Goal: Information Seeking & Learning: Learn about a topic

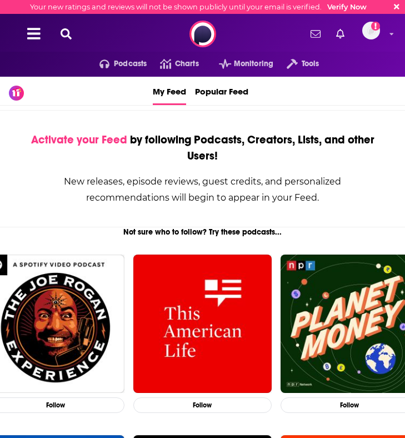
click at [69, 35] on icon at bounding box center [66, 33] width 11 height 11
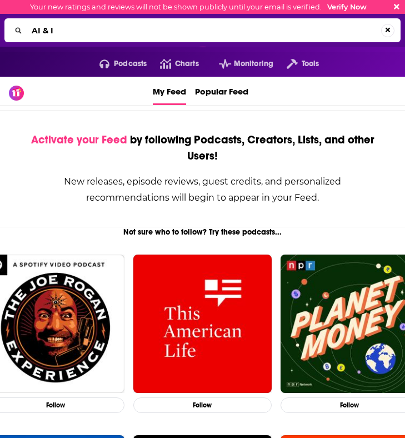
type input "AI & I"
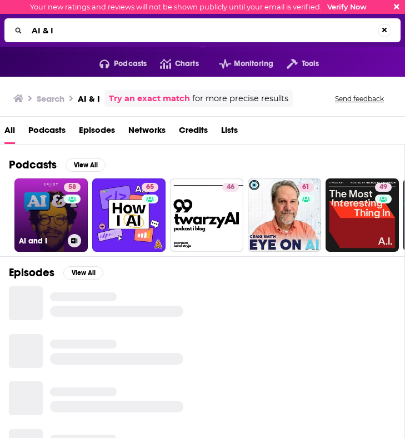
click at [75, 212] on div "58" at bounding box center [73, 208] width 19 height 51
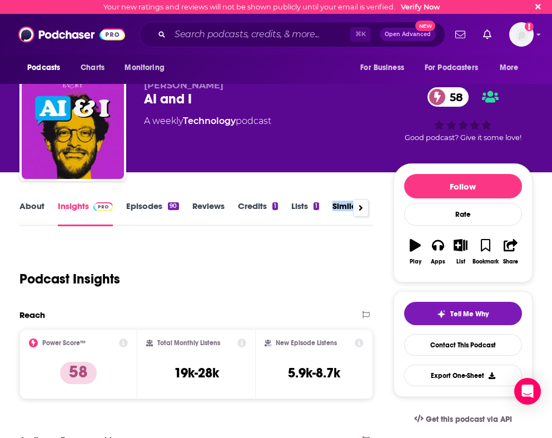
drag, startPoint x: 352, startPoint y: 207, endPoint x: 333, endPoint y: 206, distance: 19.5
click at [333, 206] on div "About Insights Episodes 90 Reviews Credits 1 Lists 1 Similar" at bounding box center [195, 212] width 353 height 27
click at [338, 211] on link "Similar" at bounding box center [345, 214] width 27 height 26
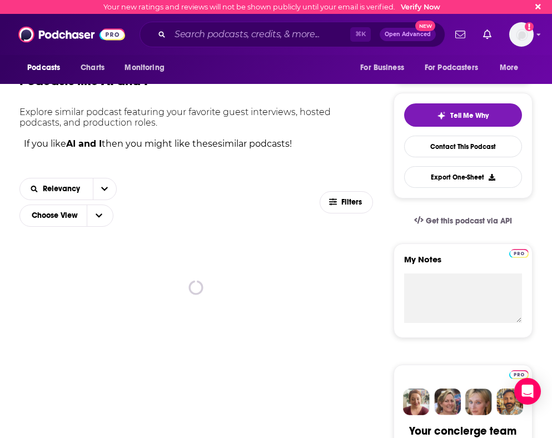
scroll to position [247, 0]
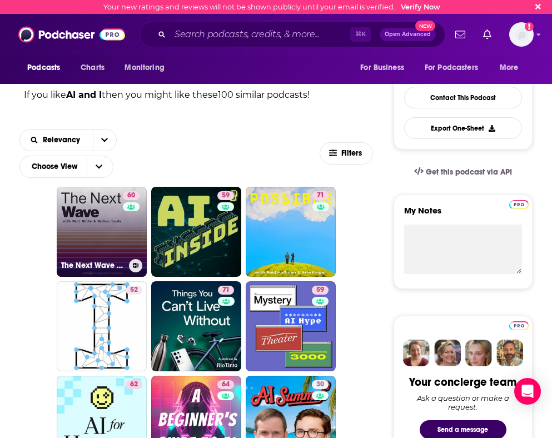
click at [113, 238] on link "60 The Next Wave - AI and The Future of Technology" at bounding box center [102, 232] width 90 height 90
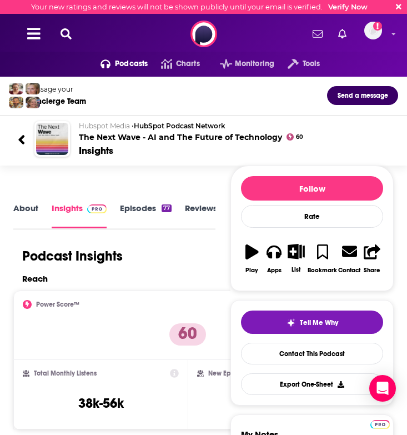
click at [21, 145] on icon at bounding box center [22, 139] width 8 height 15
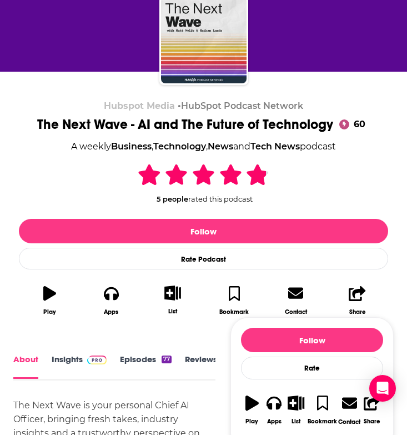
scroll to position [119, 0]
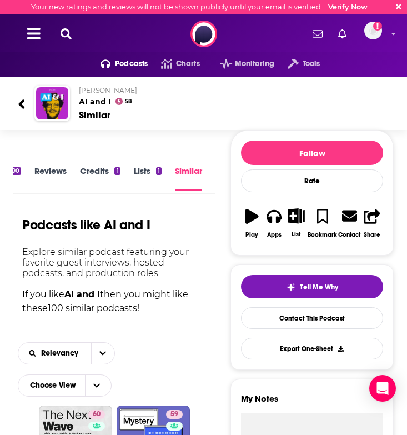
click at [64, 31] on icon at bounding box center [66, 33] width 11 height 11
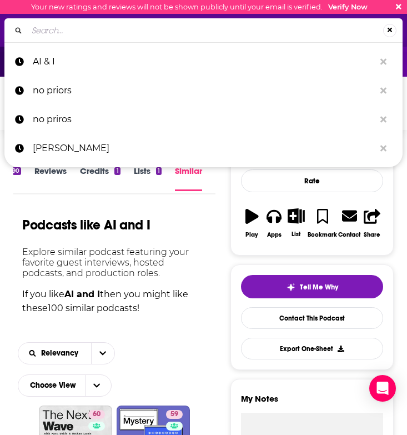
type input "Vanishing Gradients"
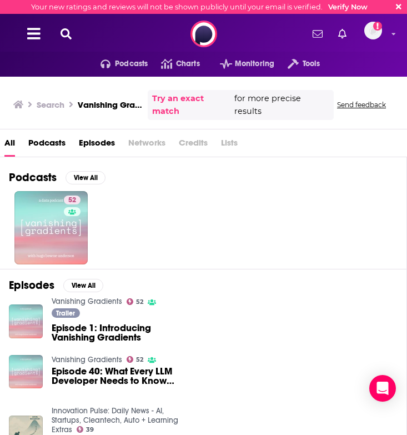
click at [153, 161] on div "Podcasts View All 52" at bounding box center [208, 213] width 398 height 112
click at [70, 35] on icon at bounding box center [66, 33] width 11 height 11
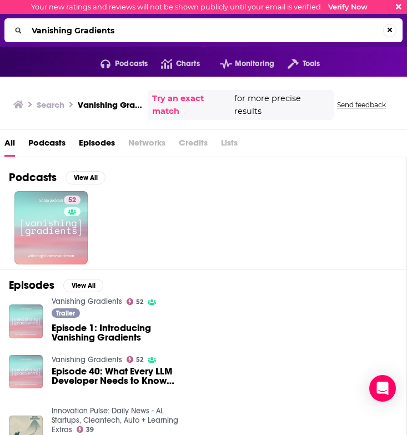
drag, startPoint x: 139, startPoint y: 26, endPoint x: -30, endPoint y: 24, distance: 168.9
click at [0, 24] on html "Podcasts Features Solutions Account Company Resources Say Hello </> Developer A…" at bounding box center [203, 217] width 407 height 435
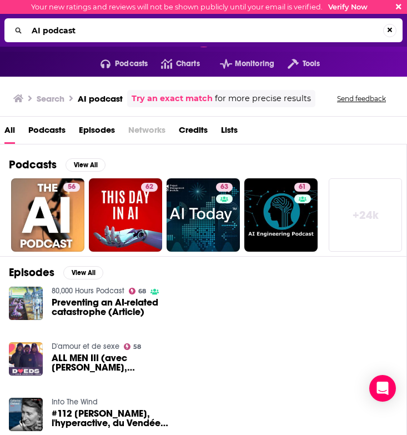
drag, startPoint x: 91, startPoint y: 30, endPoint x: -44, endPoint y: 29, distance: 135.0
click at [0, 29] on html "Podcasts Features Solutions Account Company Resources Say Hello </> Developer A…" at bounding box center [203, 217] width 407 height 435
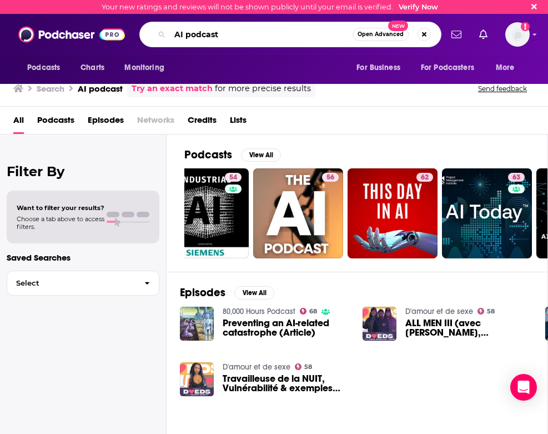
drag, startPoint x: 233, startPoint y: 35, endPoint x: 96, endPoint y: 35, distance: 137.7
click at [98, 35] on div "Podcasts Charts Monitoring AI podcast Open Advanced New For Business For Podcas…" at bounding box center [274, 34] width 548 height 41
type input "the next wave"
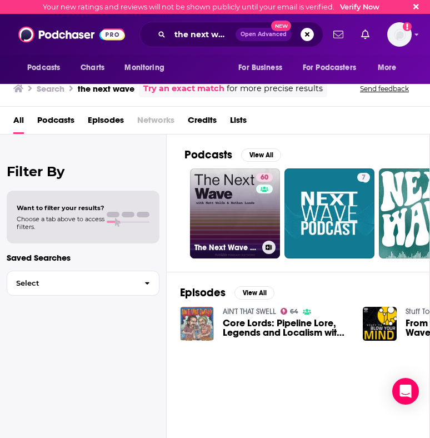
click at [218, 192] on link "60 The Next Wave - AI and The Future of Technology" at bounding box center [235, 213] width 90 height 90
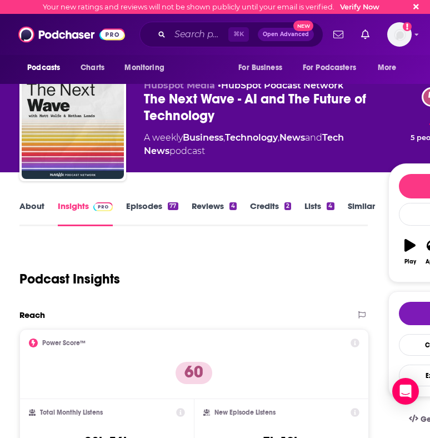
click at [348, 210] on link "Similar" at bounding box center [361, 214] width 27 height 26
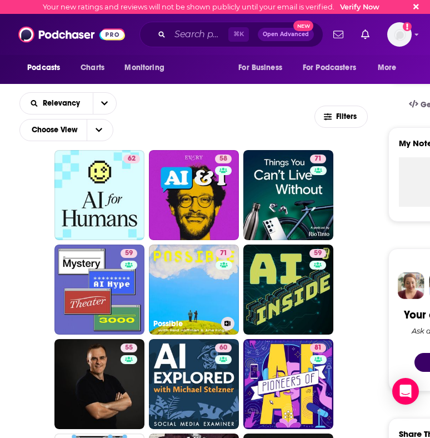
scroll to position [323, 0]
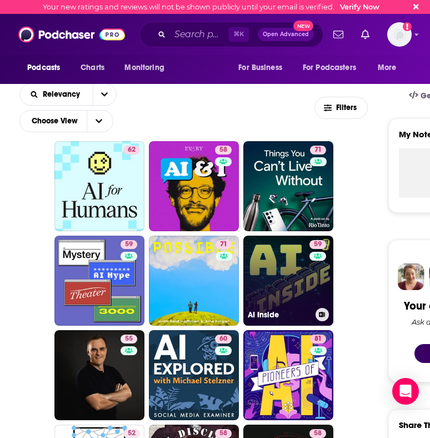
click at [280, 261] on link "59 AI Inside" at bounding box center [288, 281] width 90 height 90
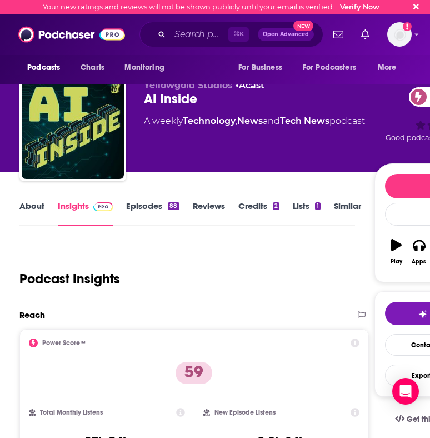
click at [348, 202] on link "Similar" at bounding box center [347, 214] width 27 height 26
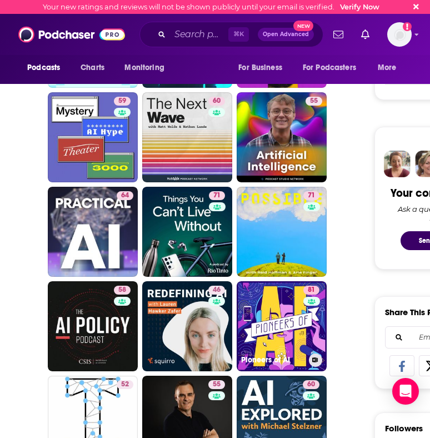
scroll to position [437, 0]
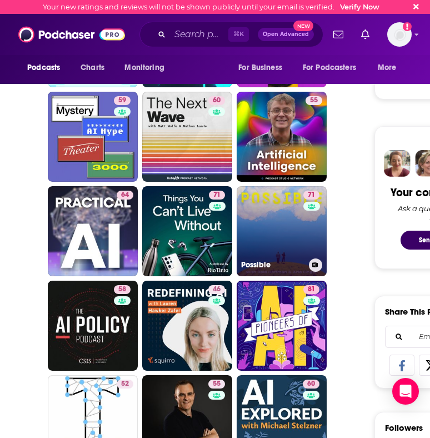
click at [281, 239] on link "71 Possible" at bounding box center [282, 231] width 90 height 90
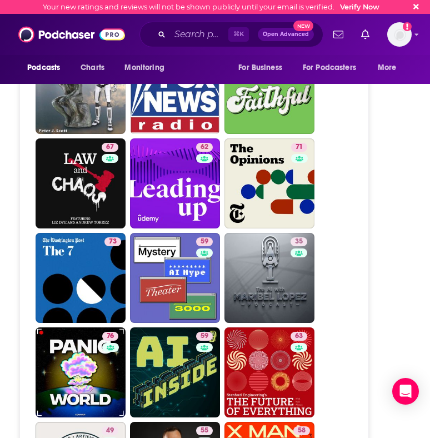
scroll to position [3158, 0]
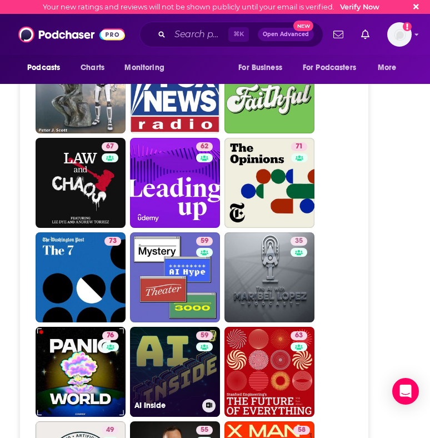
click at [181, 327] on link "59 AI Inside" at bounding box center [175, 372] width 90 height 90
type input "[URL][DOMAIN_NAME]"
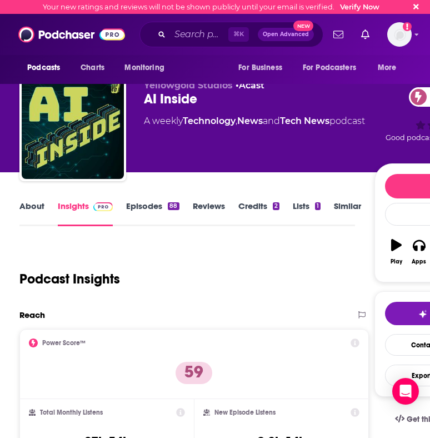
click at [31, 213] on link "About" at bounding box center [31, 214] width 25 height 26
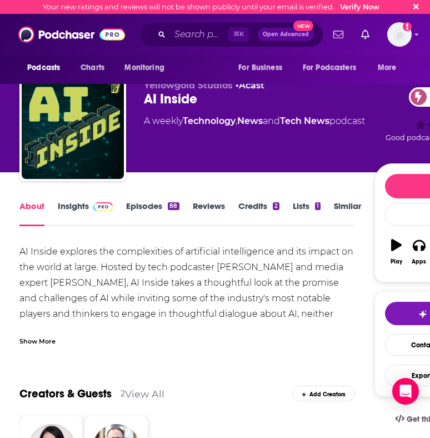
click at [339, 206] on link "Similar" at bounding box center [347, 214] width 27 height 26
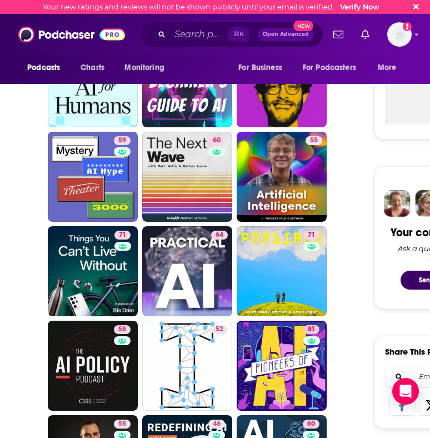
scroll to position [475, 0]
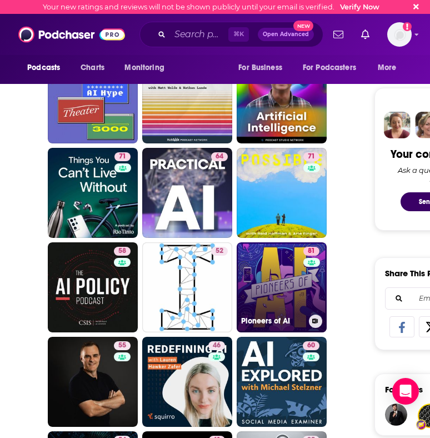
click at [272, 280] on link "81 Pioneers of AI" at bounding box center [282, 287] width 90 height 90
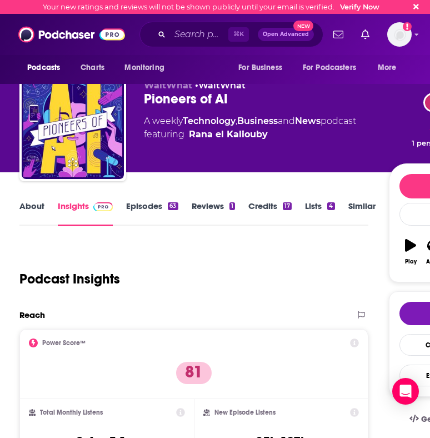
click at [27, 207] on link "About" at bounding box center [31, 214] width 25 height 26
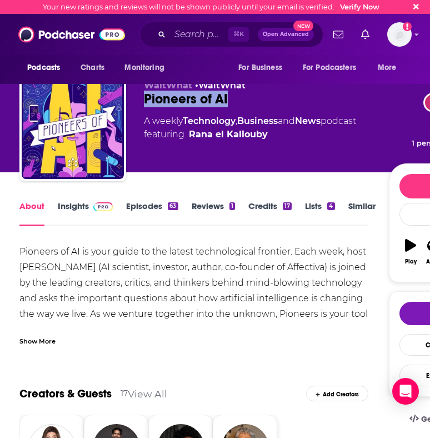
drag, startPoint x: 239, startPoint y: 103, endPoint x: 146, endPoint y: 104, distance: 92.8
click at [146, 104] on div "Pioneers of AI 81" at bounding box center [266, 99] width 244 height 17
click at [184, 34] on input "Search podcasts, credits, & more..." at bounding box center [199, 35] width 58 height 18
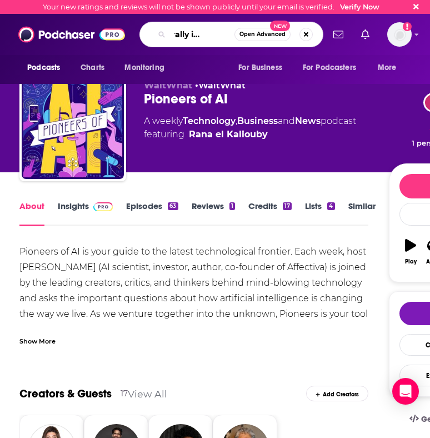
type input "generally intelligent"
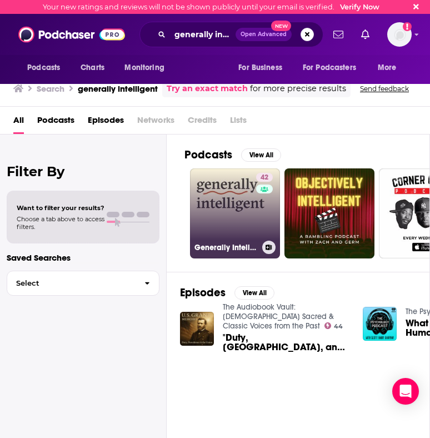
click at [240, 228] on link "42 Generally Intelligent" at bounding box center [235, 213] width 90 height 90
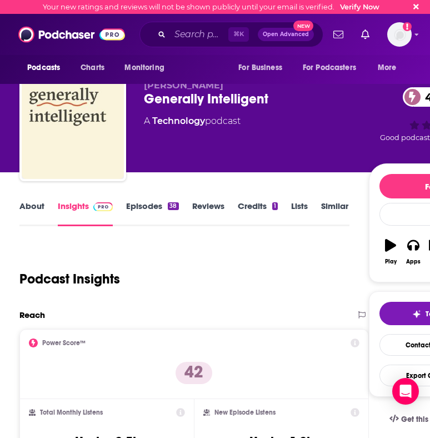
click at [42, 202] on link "About" at bounding box center [31, 214] width 25 height 26
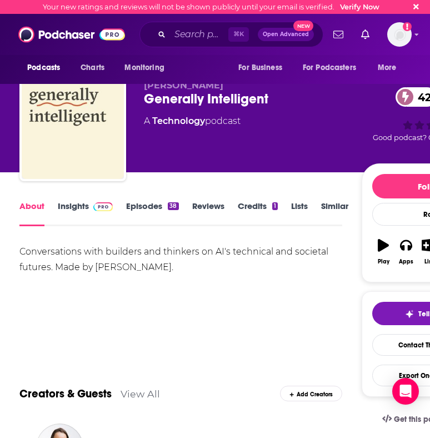
click at [68, 211] on link "Insights" at bounding box center [85, 214] width 55 height 26
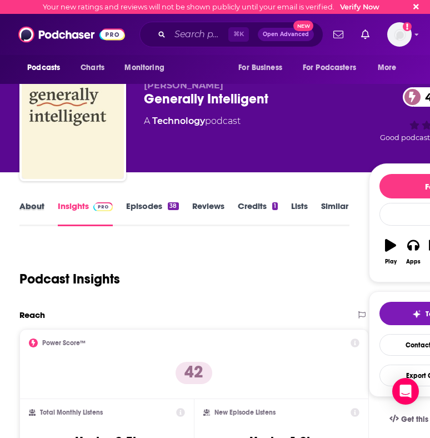
click at [54, 205] on div "About" at bounding box center [38, 214] width 38 height 26
click at [36, 204] on link "About" at bounding box center [31, 214] width 25 height 26
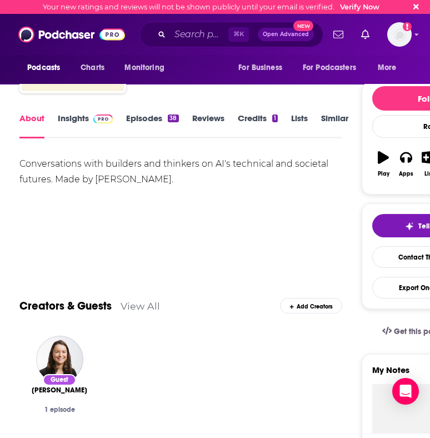
scroll to position [90, 0]
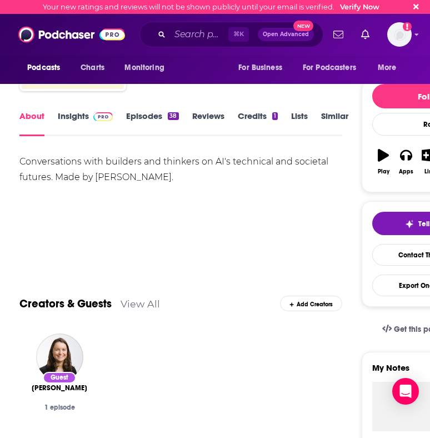
click at [79, 114] on link "Insights" at bounding box center [85, 124] width 55 height 26
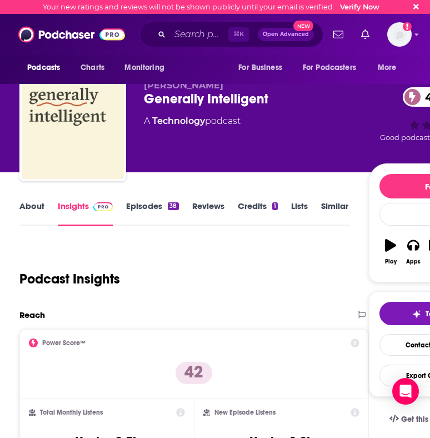
click at [142, 209] on link "Episodes 38" at bounding box center [152, 214] width 52 height 26
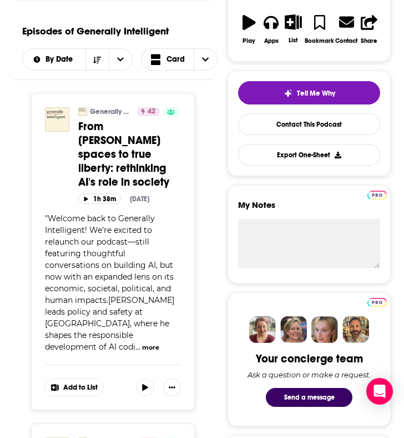
scroll to position [197, 0]
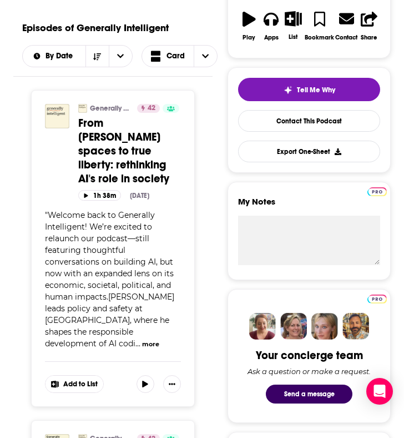
click at [149, 339] on button "more" at bounding box center [150, 343] width 17 height 9
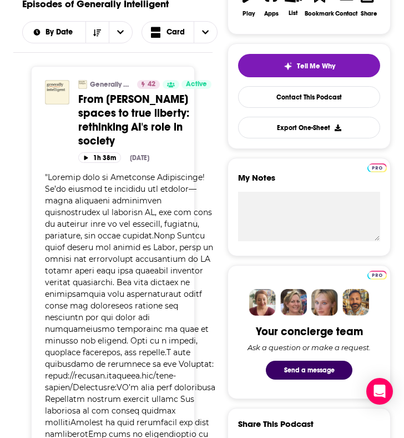
scroll to position [225, 0]
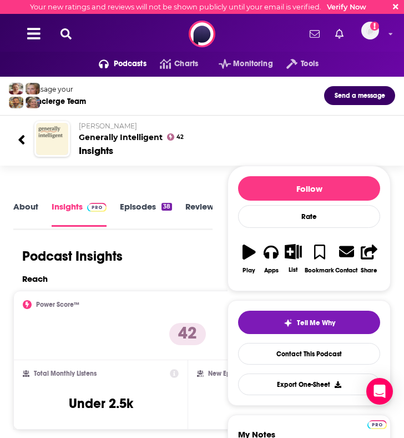
click at [138, 206] on link "Episodes 38" at bounding box center [146, 213] width 52 height 25
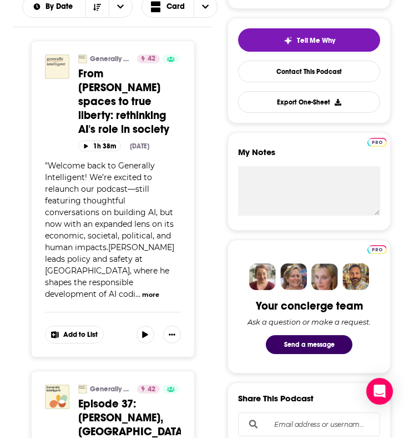
scroll to position [218, 0]
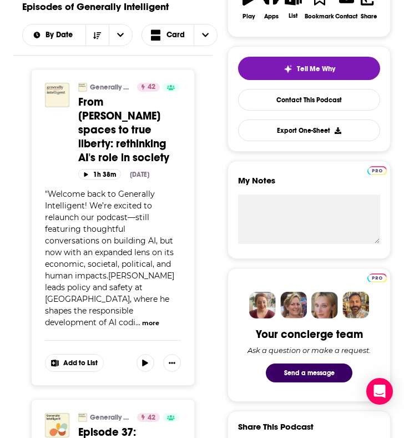
click at [158, 287] on div "" Welcome back to Generally Intelligent! We’re excited to relaunch our podcast—…" at bounding box center [113, 258] width 136 height 140
click at [152, 318] on button "more" at bounding box center [150, 322] width 17 height 9
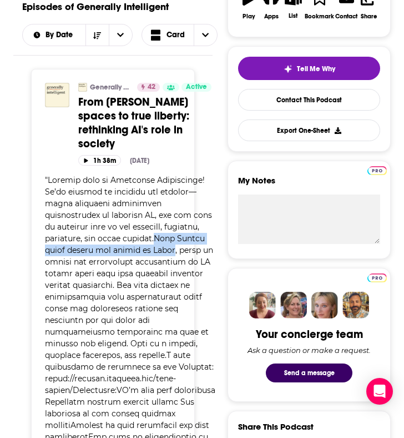
drag, startPoint x: 195, startPoint y: 213, endPoint x: 198, endPoint y: 226, distance: 13.7
click at [198, 226] on span at bounding box center [130, 390] width 171 height 430
copy span "[PERSON_NAME] leads policy and safety at [GEOGRAPHIC_DATA]"
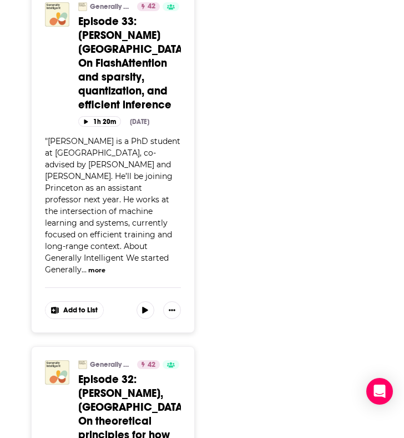
scroll to position [0, 0]
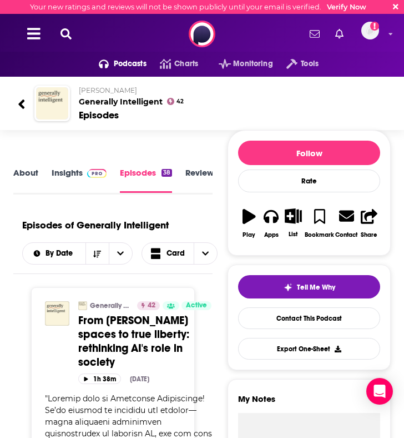
click at [73, 43] on div "Podcasts Charts Monitoring Tools For Business For Podcasters More Email not ver…" at bounding box center [202, 34] width 404 height 40
click at [67, 34] on icon at bounding box center [66, 33] width 11 height 11
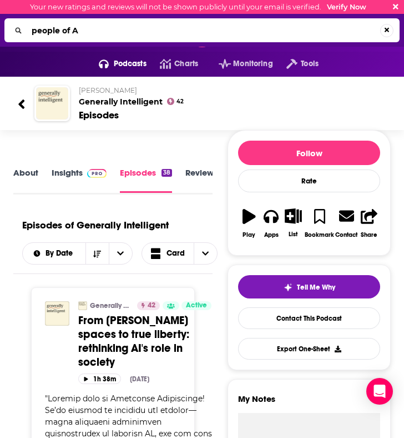
type input "people of AI"
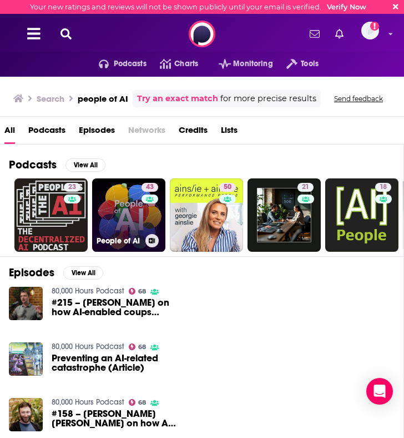
click at [122, 206] on link "43 People of AI" at bounding box center [128, 214] width 73 height 73
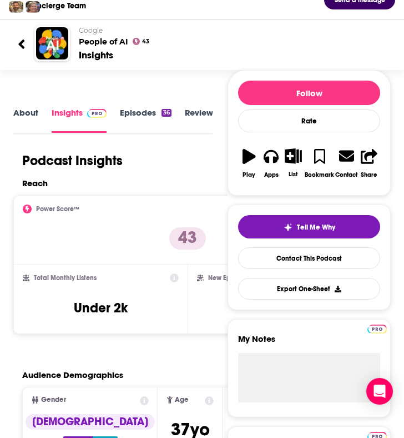
scroll to position [52, 0]
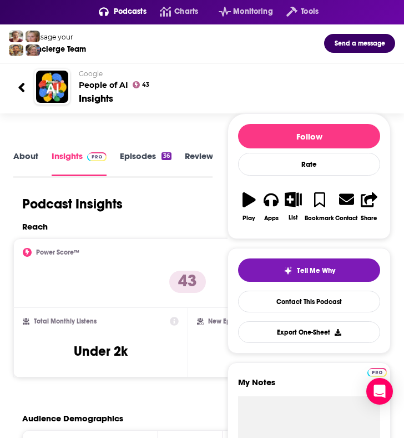
click at [29, 153] on link "About" at bounding box center [25, 163] width 25 height 25
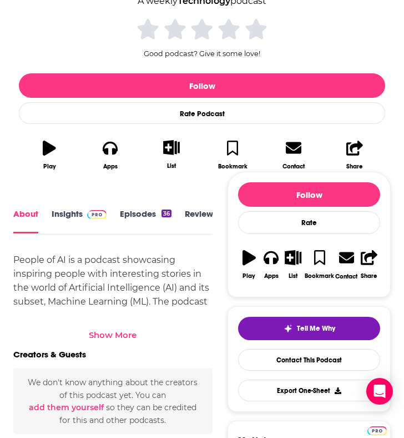
scroll to position [305, 0]
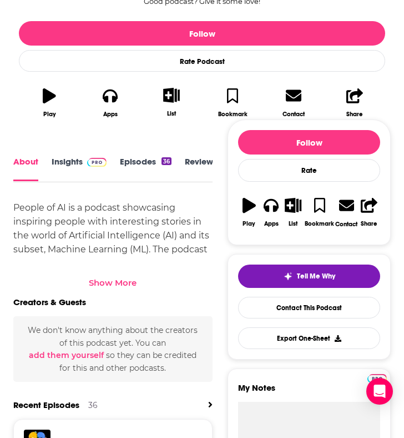
click at [107, 283] on div "Show More" at bounding box center [113, 282] width 48 height 11
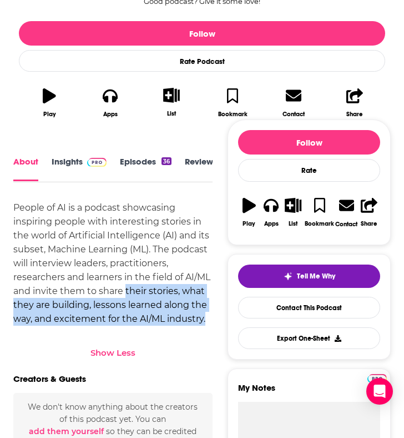
drag, startPoint x: 126, startPoint y: 289, endPoint x: 212, endPoint y: 320, distance: 91.0
click at [212, 320] on div "People of AI is a podcast showcasing inspiring people with interesting stories …" at bounding box center [112, 263] width 199 height 125
copy div "their stories, what they are building, lessons learned along the way, and excit…"
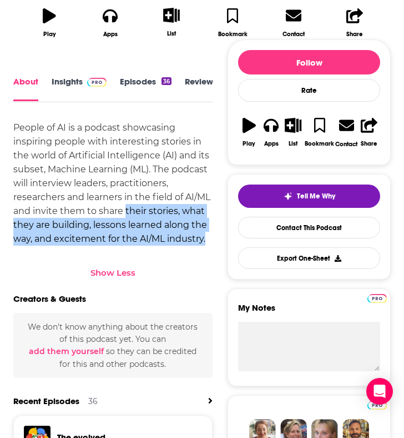
scroll to position [333, 0]
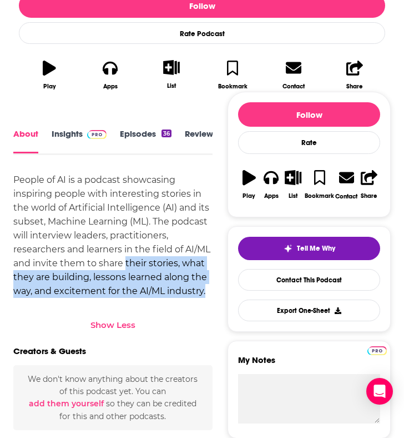
click at [61, 134] on link "Insights" at bounding box center [79, 141] width 55 height 24
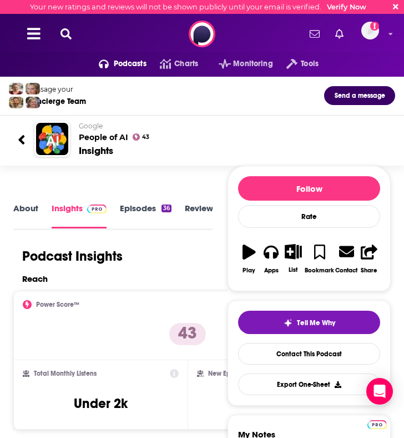
click at [134, 207] on link "Episodes 36" at bounding box center [146, 215] width 52 height 25
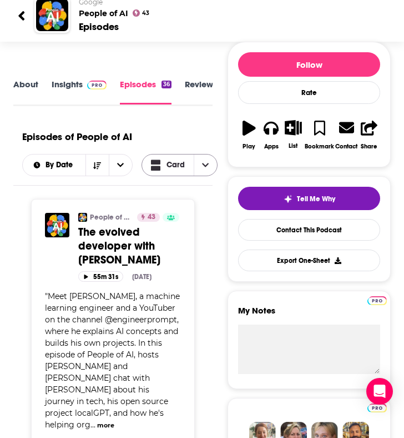
scroll to position [102, 0]
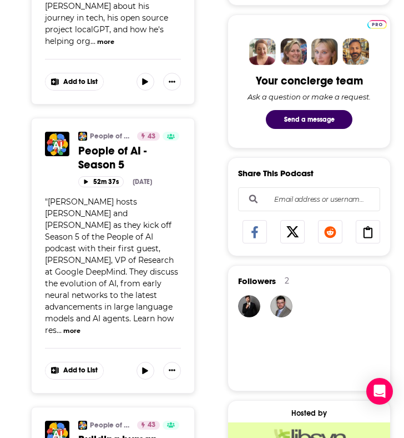
scroll to position [472, 0]
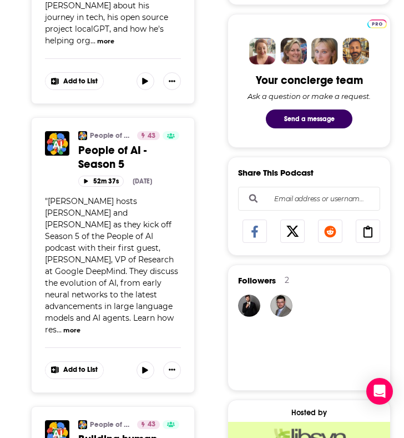
click at [72, 325] on button "more" at bounding box center [71, 329] width 17 height 9
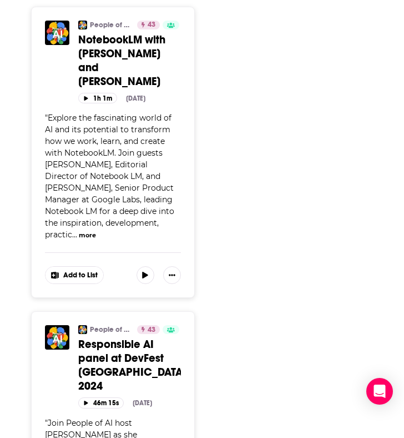
scroll to position [1966, 0]
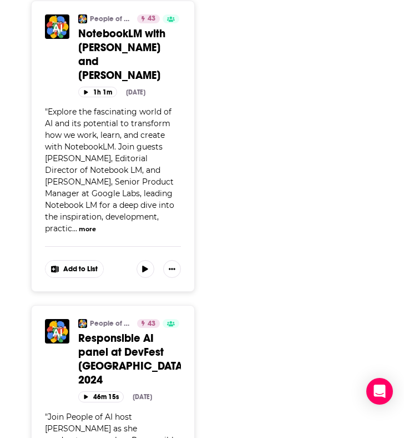
click at [96, 224] on button "more" at bounding box center [87, 228] width 17 height 9
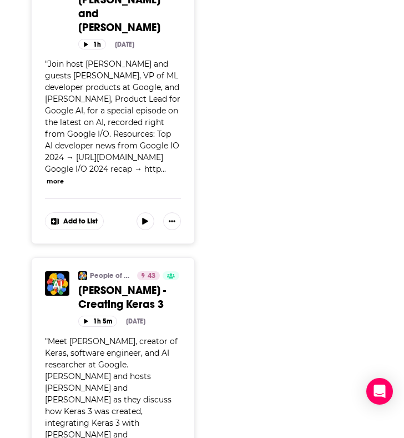
scroll to position [4141, 0]
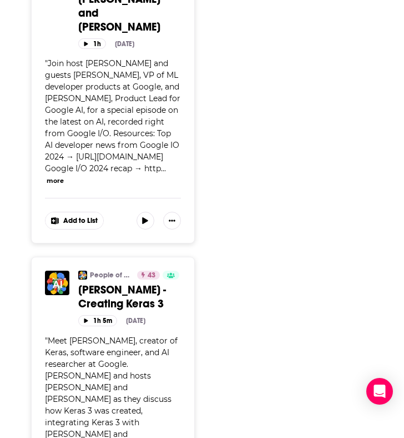
drag, startPoint x: 132, startPoint y: 129, endPoint x: 71, endPoint y: 130, distance: 61.7
copy span "[PERSON_NAME]"
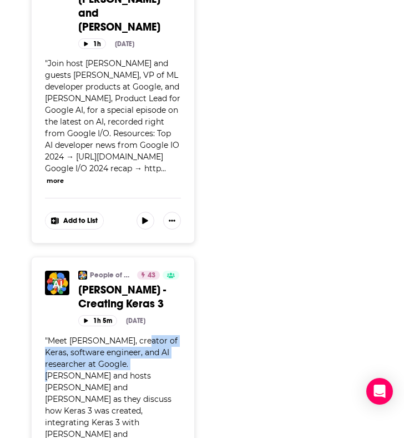
drag, startPoint x: 126, startPoint y: 154, endPoint x: 138, endPoint y: 132, distance: 24.9
copy span "creator of Keras, software engineer, and AI researcher at Google"
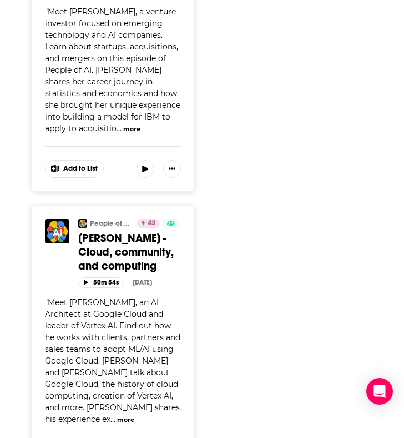
scroll to position [7941, 0]
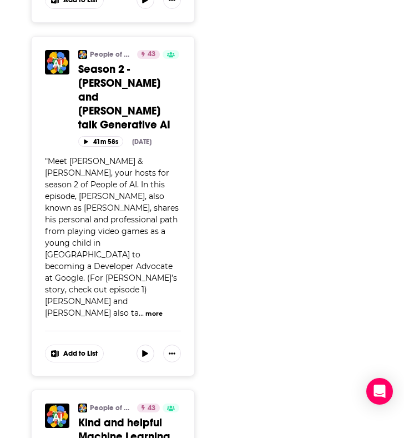
scroll to position [9141, 0]
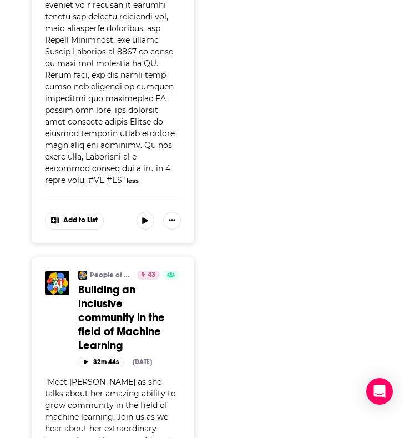
scroll to position [10367, 0]
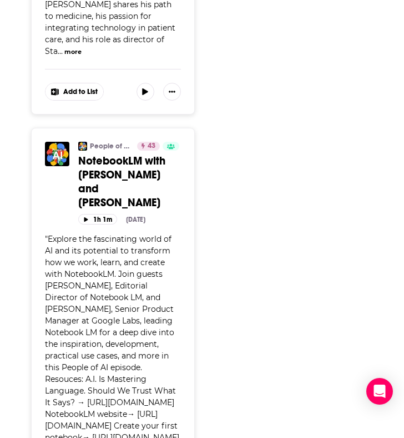
scroll to position [0, 0]
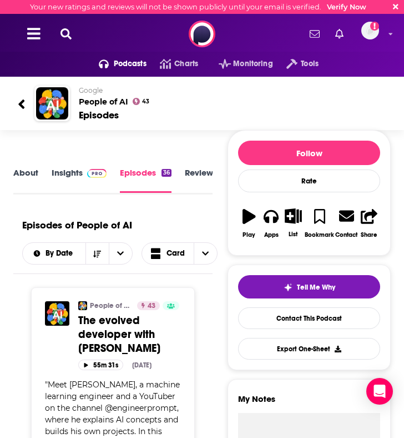
click at [64, 37] on icon at bounding box center [66, 33] width 11 height 11
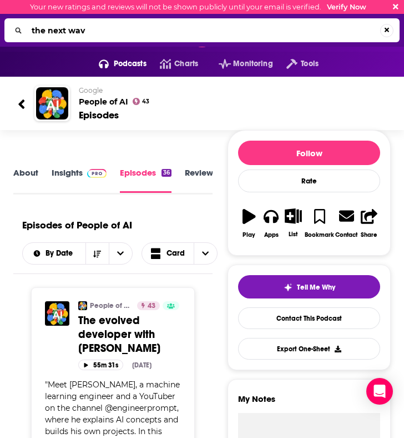
type input "the next wave"
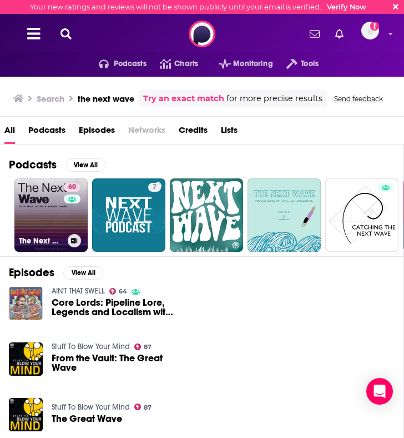
click at [48, 220] on link "60 The Next Wave - AI and The Future of Technology" at bounding box center [50, 214] width 73 height 73
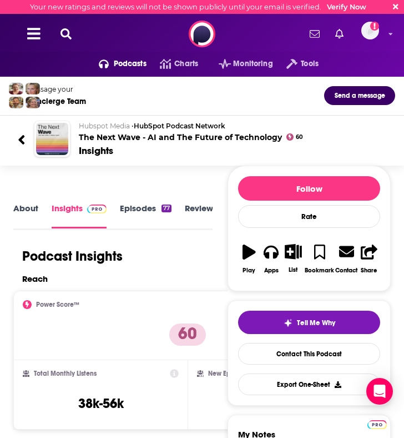
click at [24, 209] on link "About" at bounding box center [25, 215] width 25 height 25
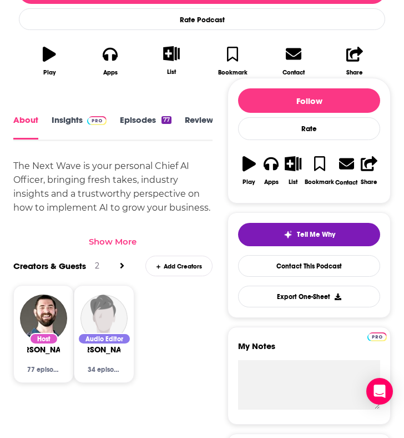
scroll to position [348, 0]
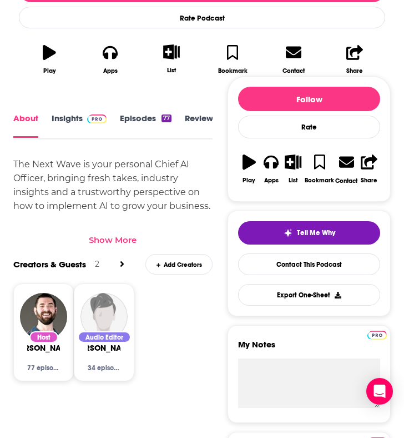
click at [111, 238] on div "Show More" at bounding box center [113, 239] width 48 height 11
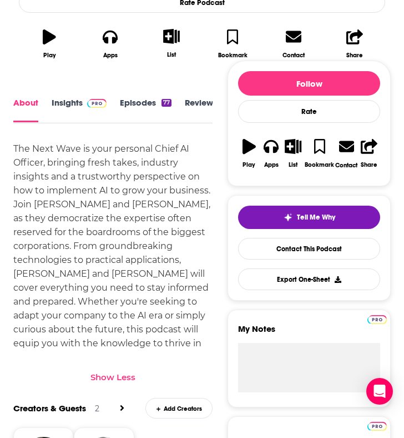
scroll to position [363, 0]
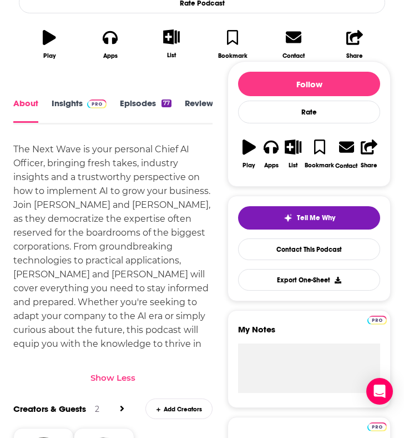
click at [51, 219] on div "The Next Wave is your personal Chief AI Officer, bringing fresh takes, industry…" at bounding box center [112, 253] width 199 height 222
copy div "democratize"
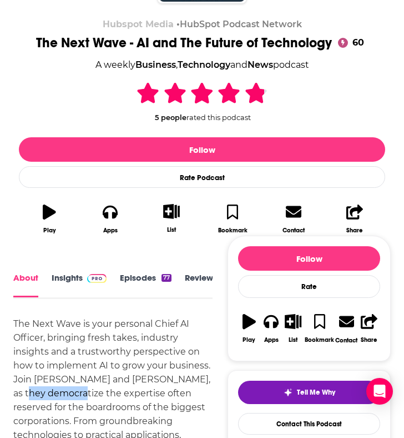
scroll to position [189, 0]
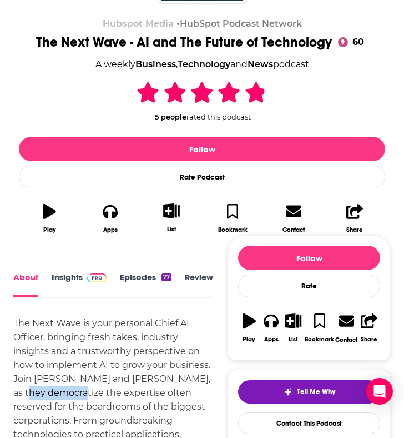
click at [57, 283] on link "Insights" at bounding box center [79, 284] width 55 height 25
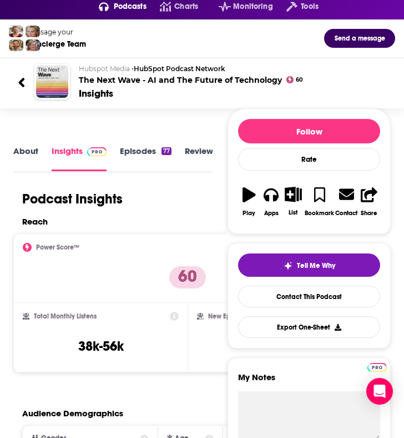
scroll to position [53, 0]
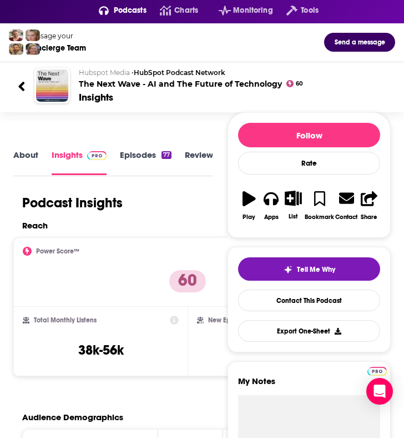
click at [139, 157] on link "Episodes 77" at bounding box center [146, 161] width 52 height 25
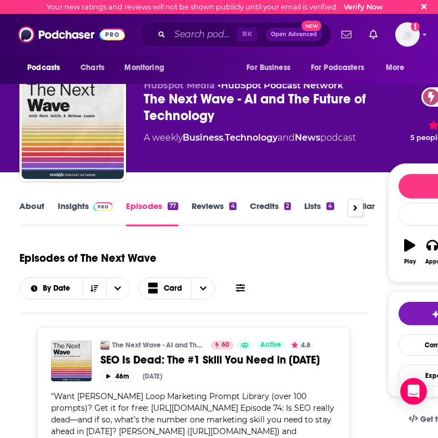
click at [82, 202] on link "Insights" at bounding box center [85, 214] width 55 height 26
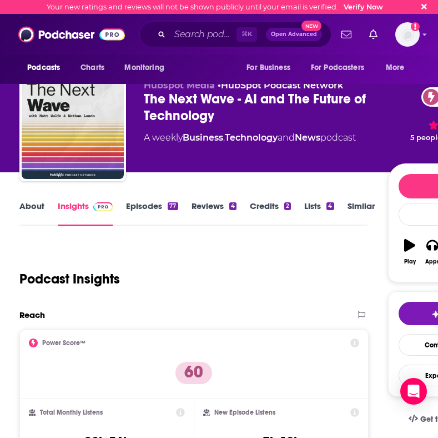
click at [150, 204] on link "Episodes 77" at bounding box center [152, 214] width 52 height 26
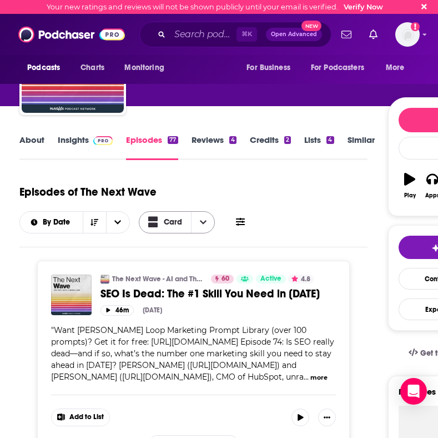
scroll to position [124, 0]
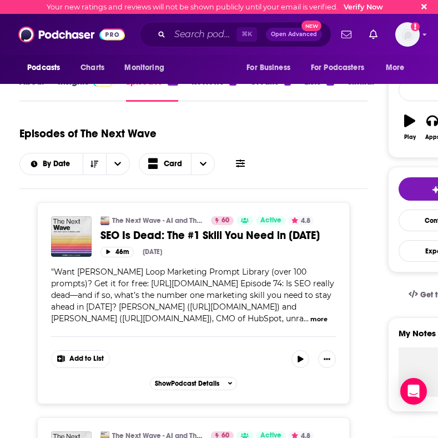
click at [310, 318] on button "more" at bounding box center [318, 318] width 17 height 9
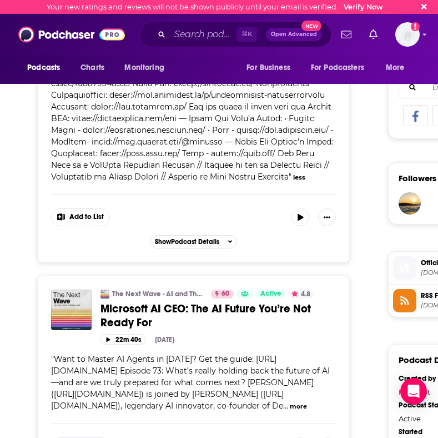
scroll to position [752, 0]
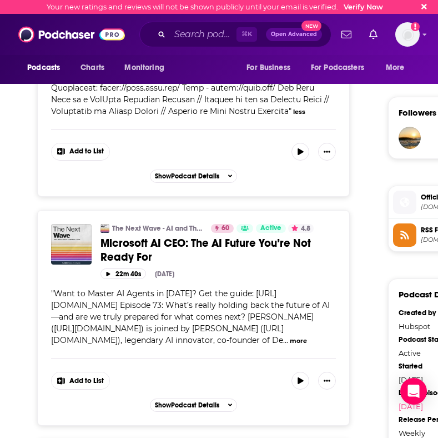
click at [290, 345] on button "more" at bounding box center [298, 340] width 17 height 9
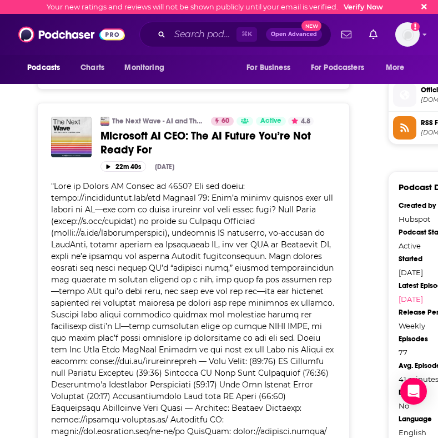
scroll to position [873, 0]
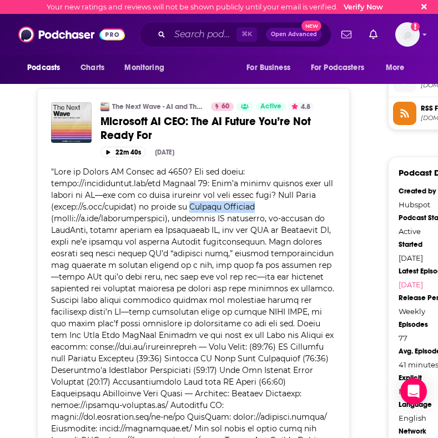
drag, startPoint x: 188, startPoint y: 217, endPoint x: 265, endPoint y: 217, distance: 77.2
click at [265, 217] on div "" " less" at bounding box center [193, 341] width 285 height 350
copy span "[PERSON_NAME]"
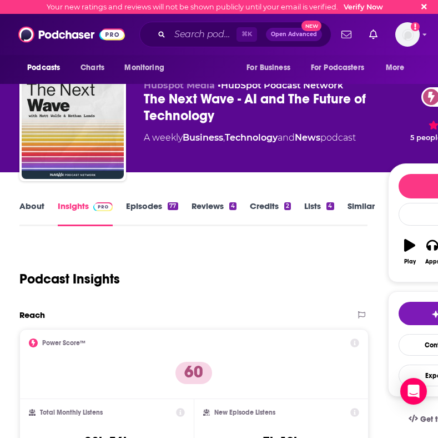
click at [141, 214] on link "Episodes 77" at bounding box center [152, 214] width 52 height 26
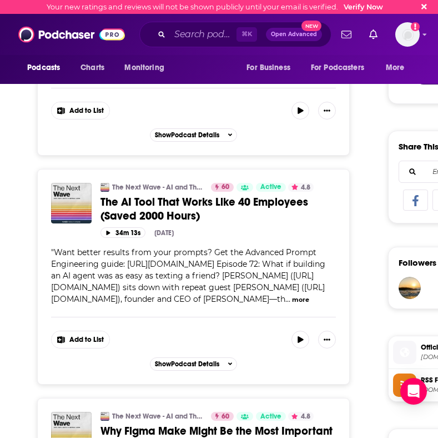
scroll to position [866, 0]
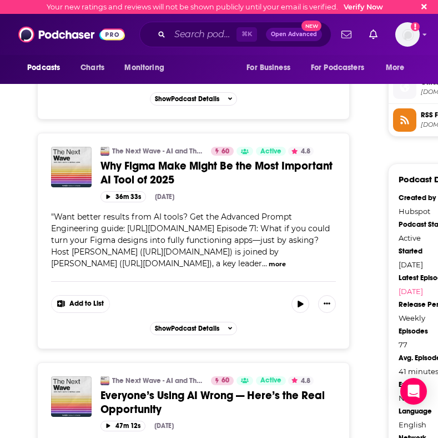
click at [273, 269] on button "more" at bounding box center [277, 263] width 17 height 9
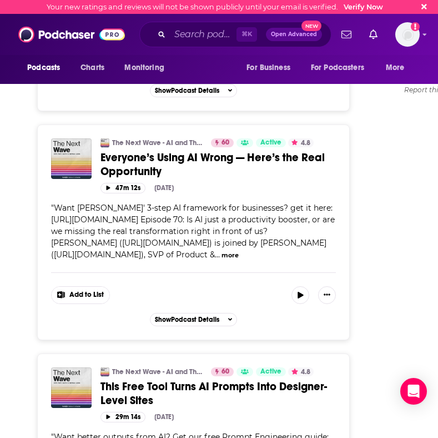
scroll to position [1456, 0]
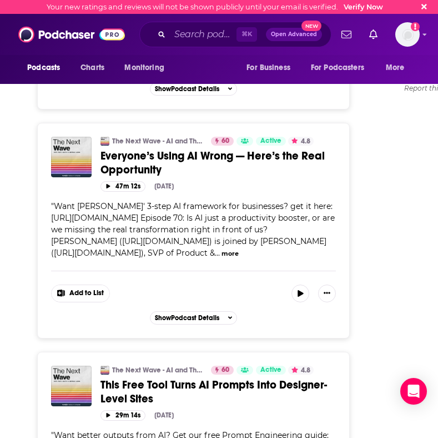
click at [239, 258] on button "more" at bounding box center [230, 253] width 17 height 9
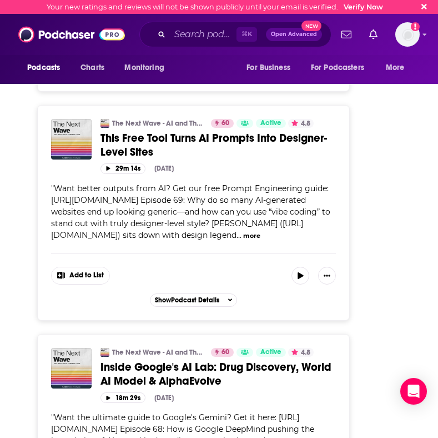
scroll to position [2113, 0]
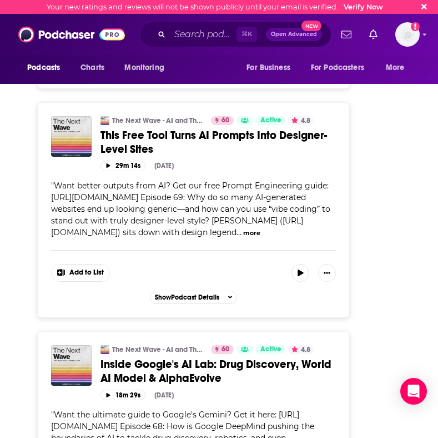
click at [261, 238] on button "more" at bounding box center [251, 232] width 17 height 9
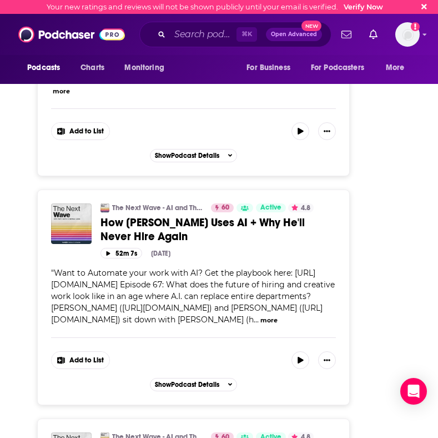
scroll to position [2771, 0]
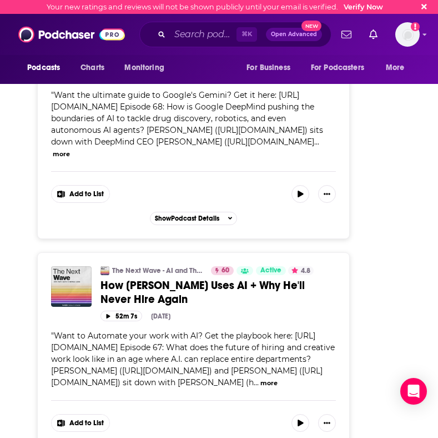
click at [70, 159] on button "more" at bounding box center [61, 153] width 17 height 9
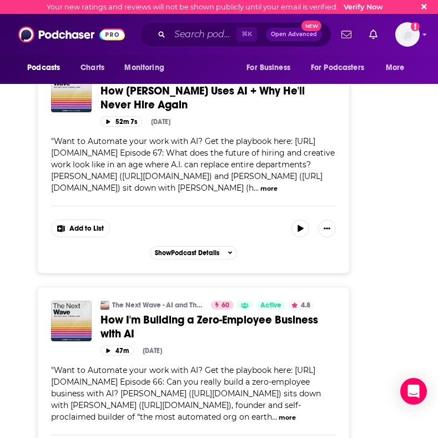
scroll to position [3279, 0]
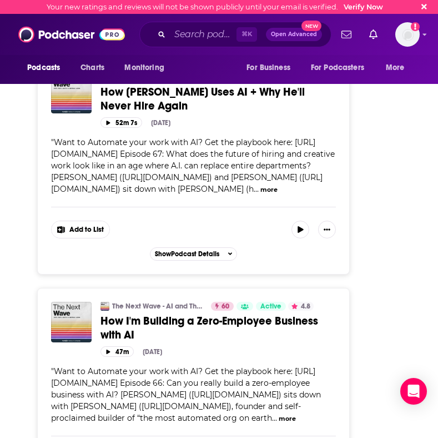
click at [278, 194] on button "more" at bounding box center [269, 189] width 17 height 9
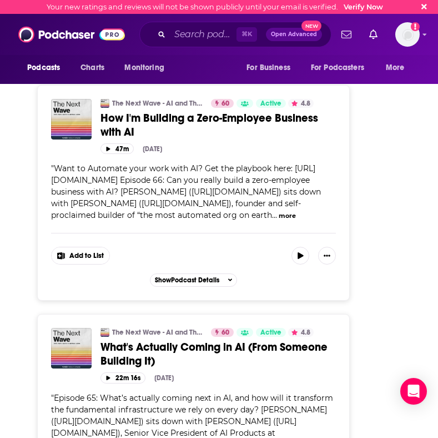
scroll to position [3858, 0]
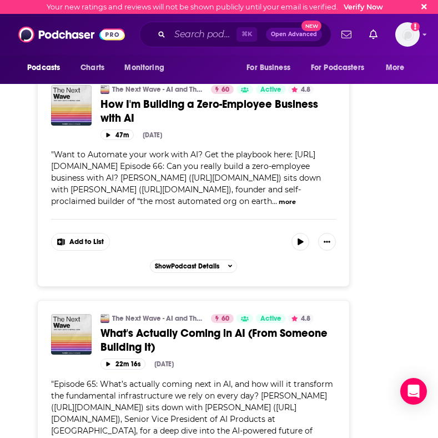
click at [287, 197] on button "more" at bounding box center [287, 201] width 17 height 9
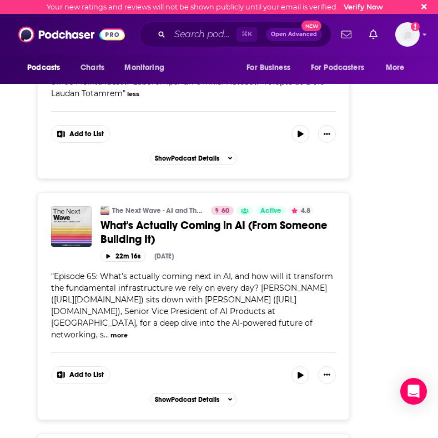
scroll to position [4327, 0]
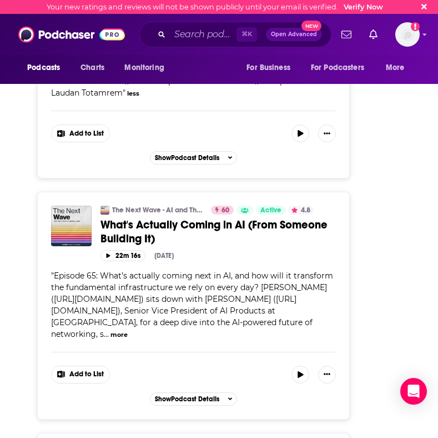
click at [128, 330] on button "more" at bounding box center [119, 334] width 17 height 9
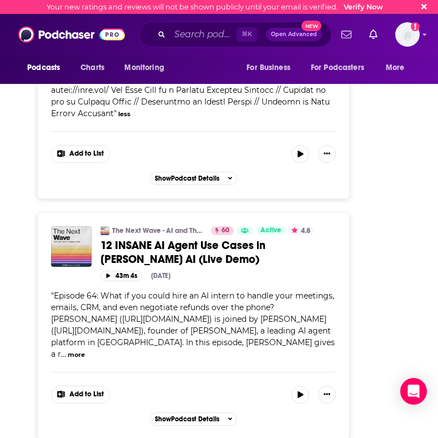
scroll to position [4920, 0]
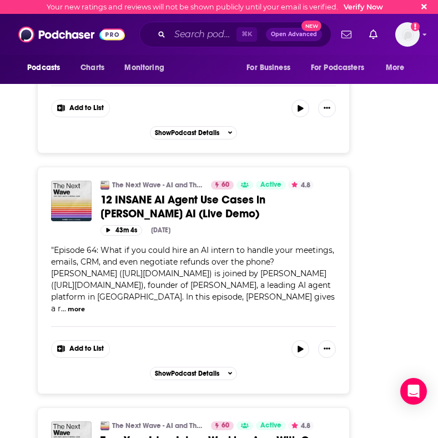
click at [85, 304] on button "more" at bounding box center [76, 308] width 17 height 9
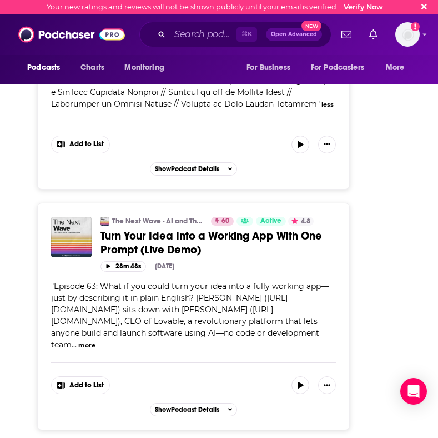
scroll to position [5478, 0]
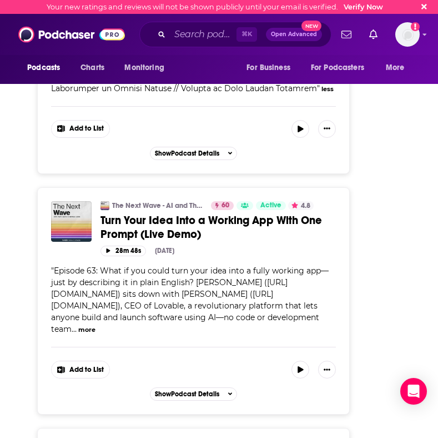
click at [96, 325] on button "more" at bounding box center [86, 329] width 17 height 9
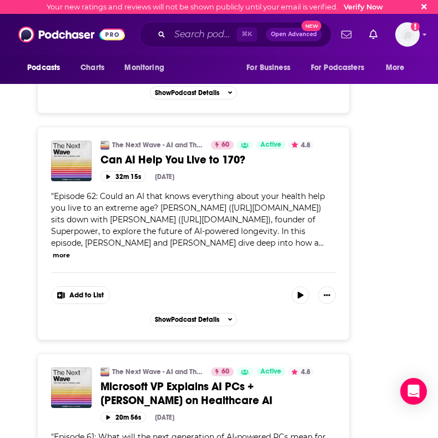
scroll to position [6044, 0]
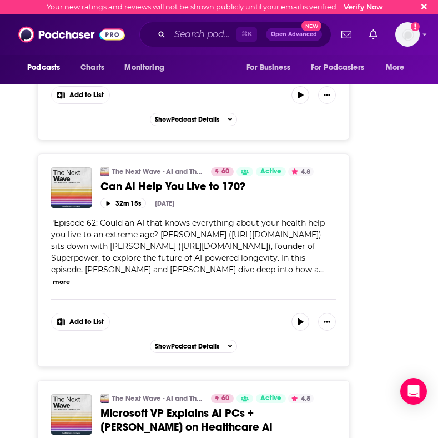
click at [70, 277] on button "more" at bounding box center [61, 281] width 17 height 9
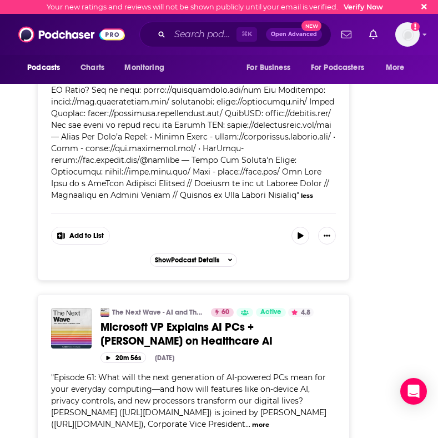
scroll to position [6511, 0]
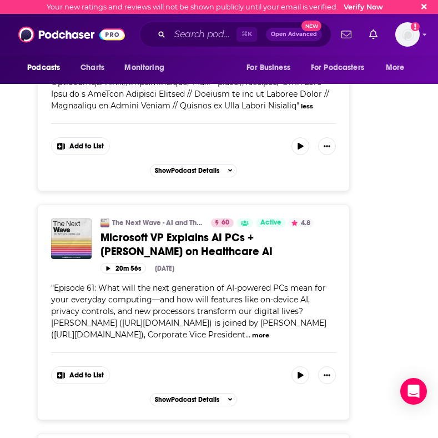
click at [269, 330] on button "more" at bounding box center [260, 334] width 17 height 9
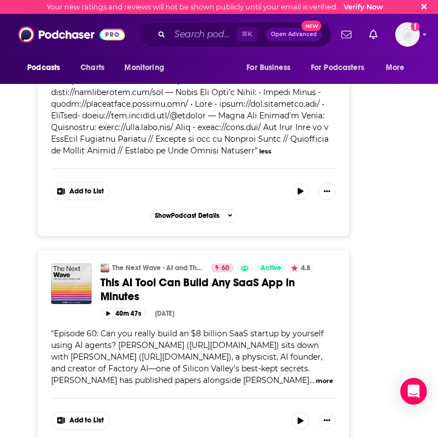
scroll to position [7046, 0]
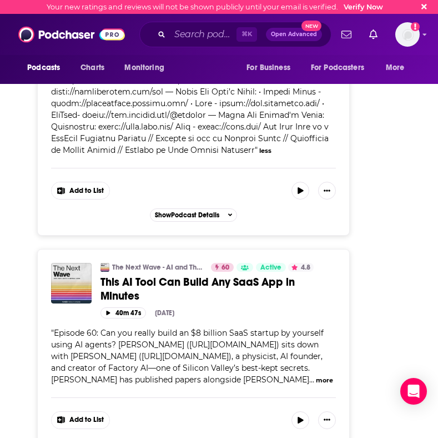
click at [316, 375] on button "more" at bounding box center [324, 379] width 17 height 9
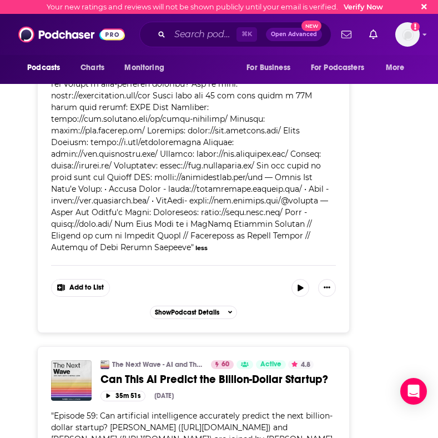
scroll to position [7761, 0]
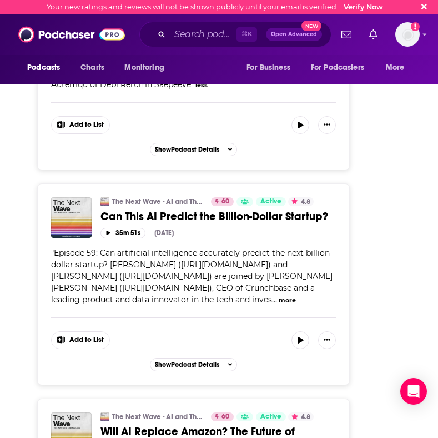
click at [279, 295] on button "more" at bounding box center [287, 299] width 17 height 9
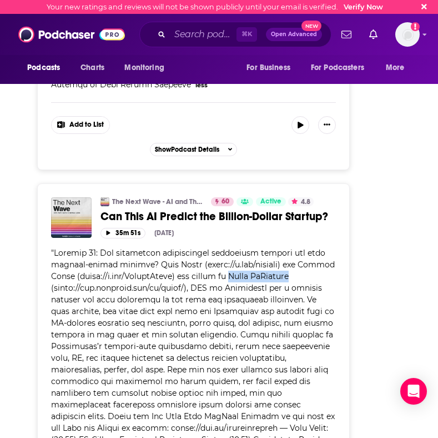
drag, startPoint x: 284, startPoint y: 228, endPoint x: 216, endPoint y: 228, distance: 68.3
copy span "[PERSON_NAME] [PERSON_NAME]"
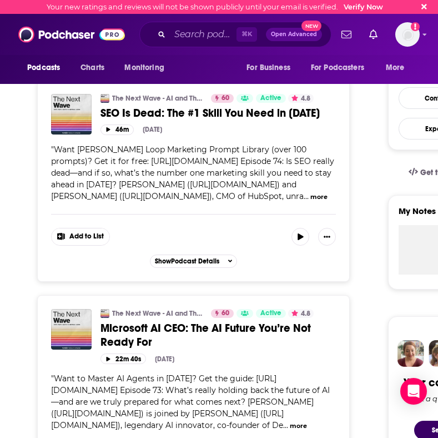
scroll to position [0, 0]
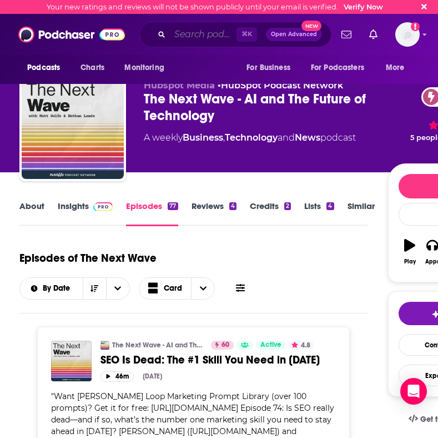
click at [188, 37] on input "Search podcasts, credits, & more..." at bounding box center [203, 35] width 67 height 18
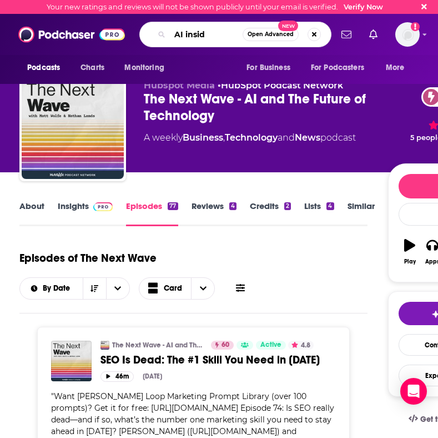
type input "AI inside"
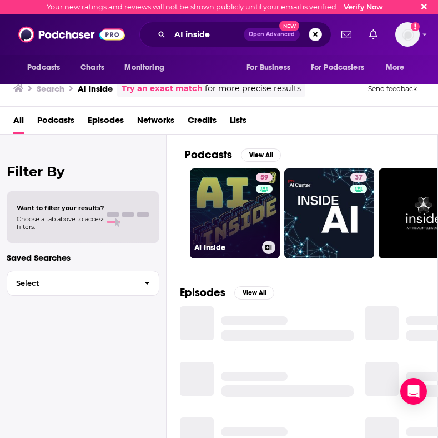
click at [227, 226] on link "59 AI Inside" at bounding box center [235, 213] width 90 height 90
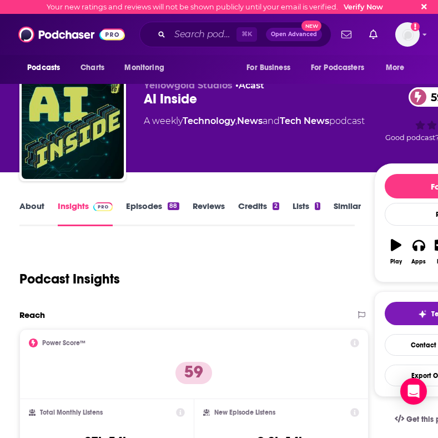
click at [153, 205] on link "Episodes 88" at bounding box center [152, 214] width 53 height 26
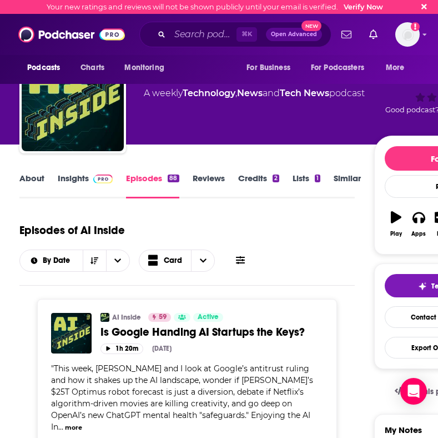
scroll to position [18, 0]
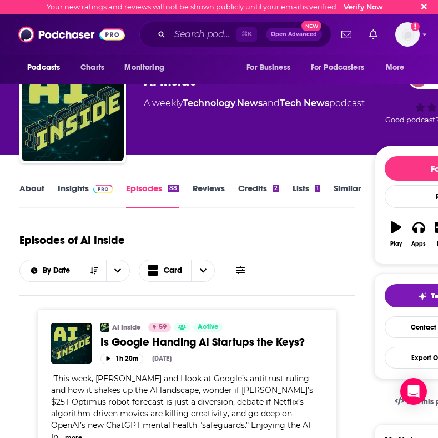
click at [33, 188] on link "About" at bounding box center [31, 196] width 25 height 26
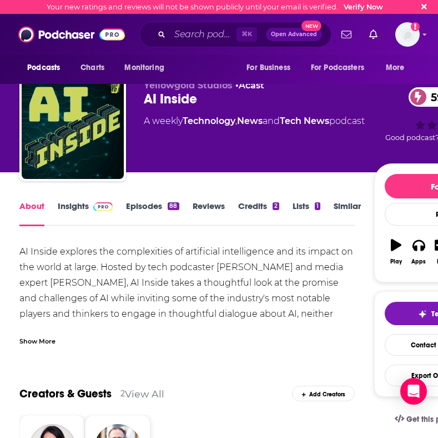
click at [237, 274] on div "AI Inside explores the complexities of artificial intelligence and its impact o…" at bounding box center [186, 353] width 335 height 218
drag, startPoint x: 215, startPoint y: 265, endPoint x: 225, endPoint y: 269, distance: 10.7
click at [225, 269] on div "AI Inside explores the complexities of artificial intelligence and its impact o…" at bounding box center [186, 353] width 335 height 218
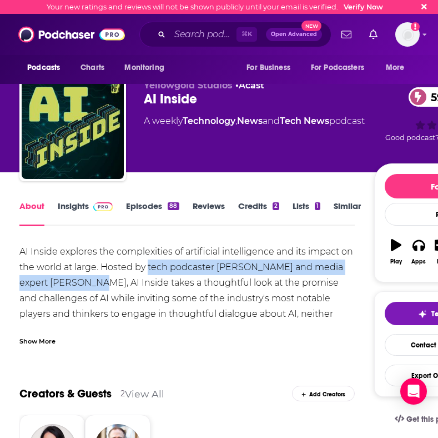
drag, startPoint x: 149, startPoint y: 267, endPoint x: 91, endPoint y: 283, distance: 59.8
click at [91, 283] on div "AI Inside explores the complexities of artificial intelligence and its impact o…" at bounding box center [186, 353] width 335 height 218
copy div "tech podcaster [PERSON_NAME] and media expert [PERSON_NAME]"
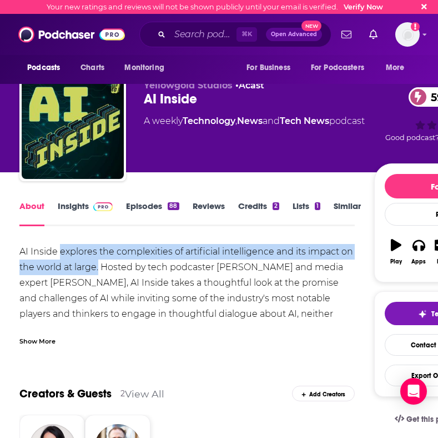
drag, startPoint x: 61, startPoint y: 250, endPoint x: 98, endPoint y: 274, distance: 44.7
click at [98, 274] on div "AI Inside explores the complexities of artificial intelligence and its impact o…" at bounding box center [186, 353] width 335 height 218
copy div "explores the complexities of artificial intelligence and its impact on the worl…"
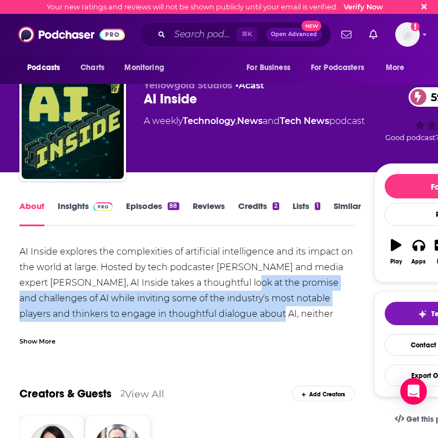
drag, startPoint x: 242, startPoint y: 283, endPoint x: 263, endPoint y: 320, distance: 42.8
click at [263, 320] on div "AI Inside explores the complexities of artificial intelligence and its impact o…" at bounding box center [186, 353] width 335 height 218
copy div "at the promise and challenges of AI while inviting some of the industry's most …"
click at [80, 202] on link "Insights" at bounding box center [85, 214] width 55 height 26
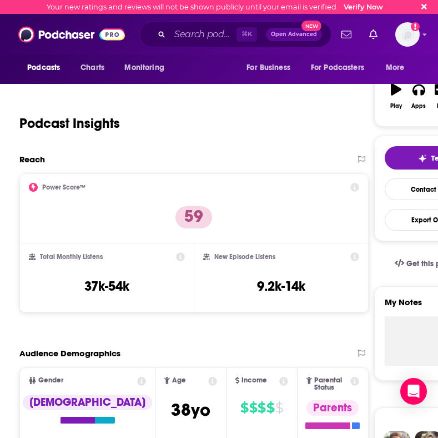
scroll to position [103, 0]
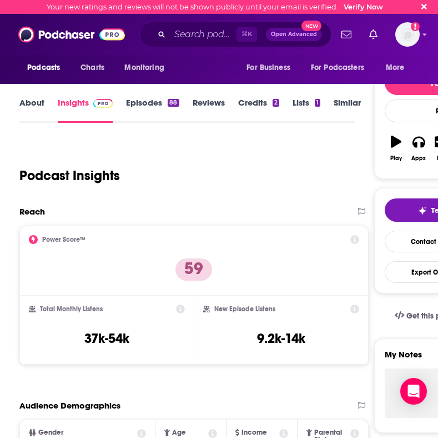
click at [144, 111] on link "Episodes 88" at bounding box center [152, 110] width 53 height 26
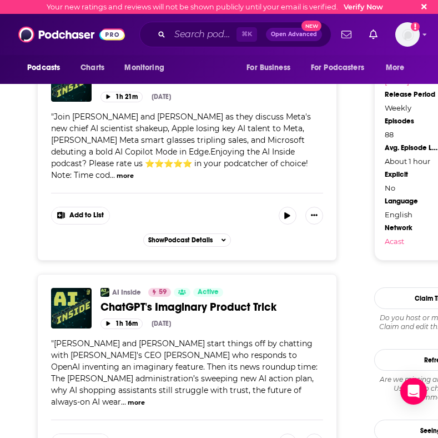
scroll to position [1179, 0]
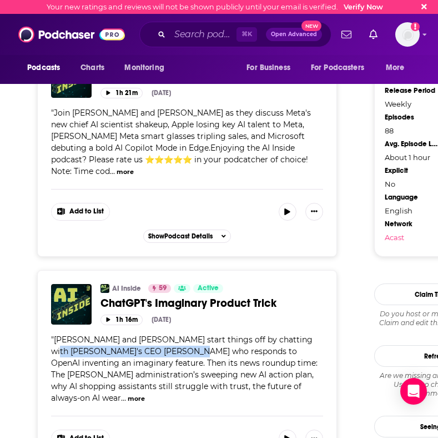
drag, startPoint x: 51, startPoint y: 323, endPoint x: 182, endPoint y: 322, distance: 131.1
click at [182, 322] on div "AI Inside 59 Active Categories Technology + 2 ChatGPT's Imaginary Product Trick…" at bounding box center [187, 376] width 300 height 213
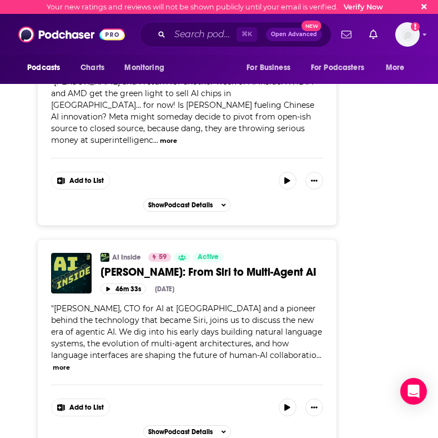
scroll to position [1679, 0]
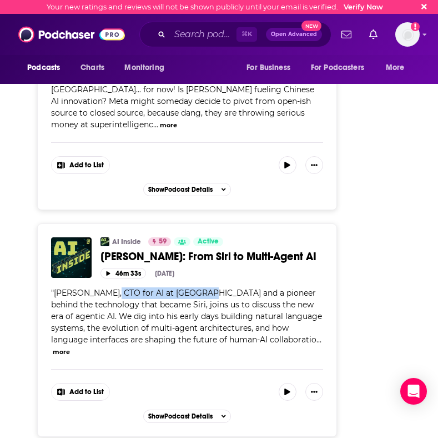
drag, startPoint x: 112, startPoint y: 252, endPoint x: 202, endPoint y: 257, distance: 90.1
click at [202, 288] on span "[PERSON_NAME], CTO for AI at [GEOGRAPHIC_DATA] and a pioneer behind the technol…" at bounding box center [186, 316] width 271 height 57
drag, startPoint x: 54, startPoint y: 253, endPoint x: 201, endPoint y: 252, distance: 146.6
click at [201, 288] on span "[PERSON_NAME], CTO for AI at [GEOGRAPHIC_DATA] and a pioneer behind the technol…" at bounding box center [186, 316] width 271 height 57
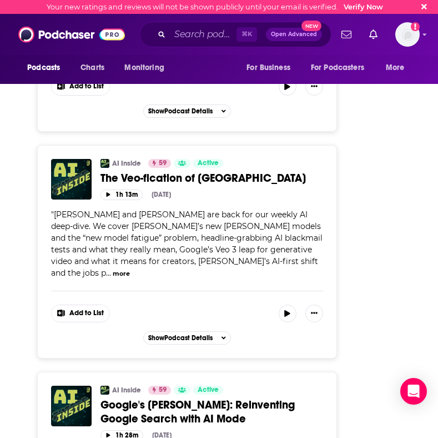
scroll to position [3560, 0]
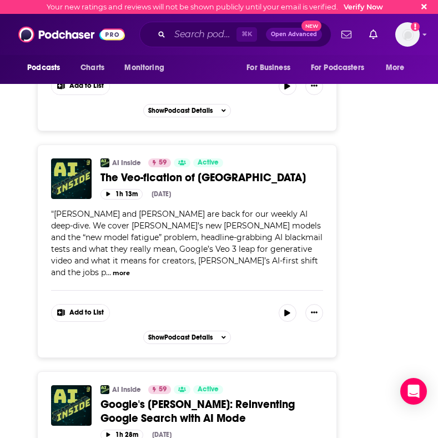
drag, startPoint x: 284, startPoint y: 352, endPoint x: 168, endPoint y: 354, distance: 115.6
click at [212, 42] on input "Search podcasts, credits, & more..." at bounding box center [203, 35] width 67 height 18
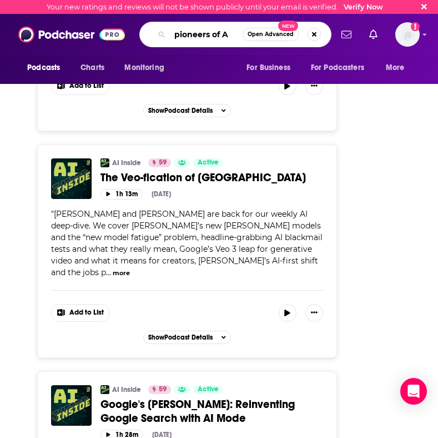
type input "pioneers of AI"
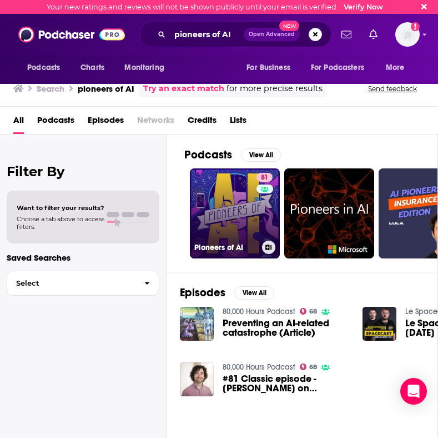
click at [223, 208] on link "81 Pioneers of AI" at bounding box center [235, 213] width 90 height 90
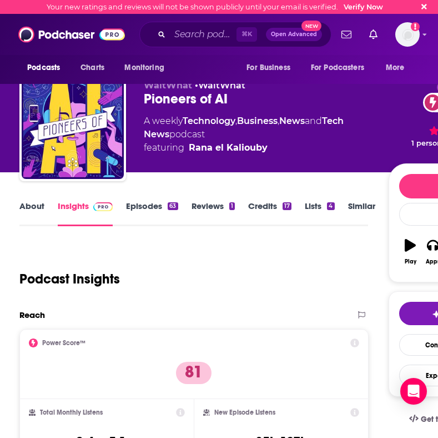
click at [38, 205] on link "About" at bounding box center [31, 214] width 25 height 26
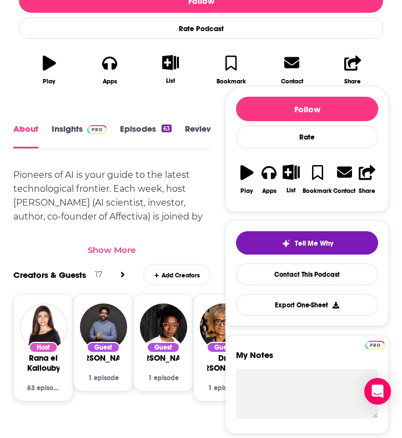
scroll to position [365, 0]
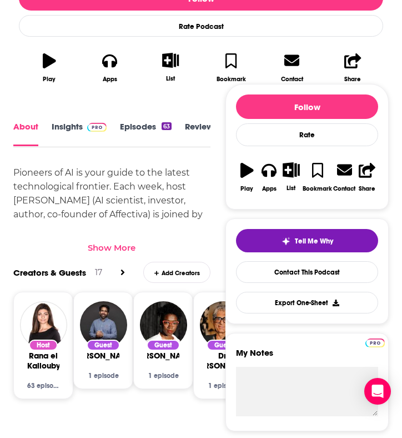
click at [126, 246] on div "Show More" at bounding box center [112, 247] width 48 height 11
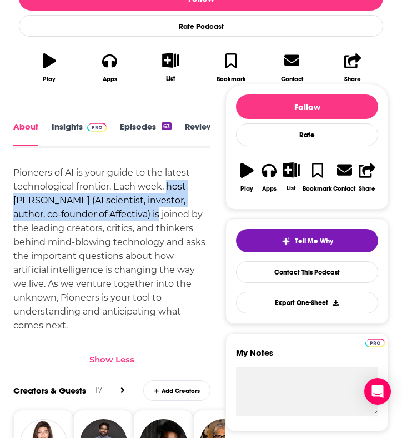
drag, startPoint x: 168, startPoint y: 188, endPoint x: 152, endPoint y: 219, distance: 34.8
click at [152, 219] on div "Pioneers of AI is your guide to the latest technological frontier. Each week, h…" at bounding box center [111, 249] width 197 height 167
click at [112, 235] on div "Pioneers of AI is your guide to the latest technological frontier. Each week, h…" at bounding box center [111, 249] width 197 height 167
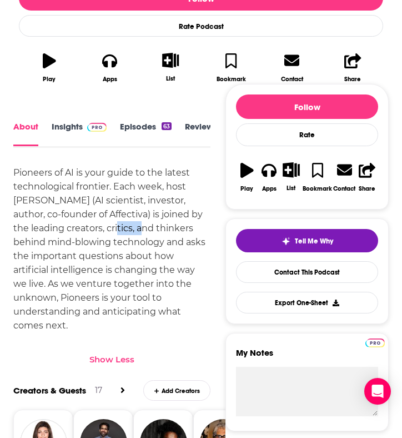
click at [112, 235] on div "Pioneers of AI is your guide to the latest technological frontier. Each week, h…" at bounding box center [111, 249] width 197 height 167
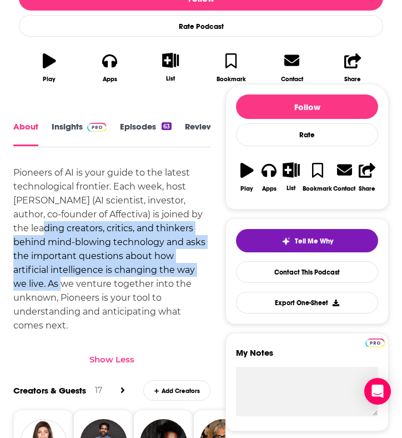
drag, startPoint x: 48, startPoint y: 287, endPoint x: 32, endPoint y: 231, distance: 58.5
click at [32, 231] on div "Pioneers of AI is your guide to the latest technological frontier. Each week, h…" at bounding box center [111, 249] width 197 height 167
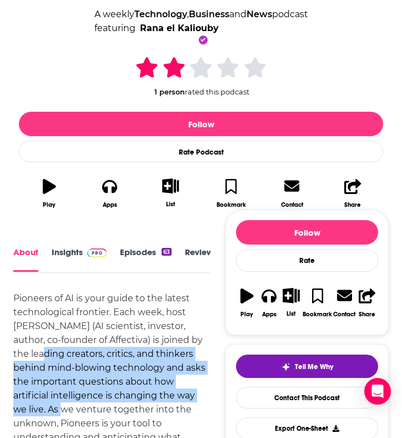
scroll to position [158, 0]
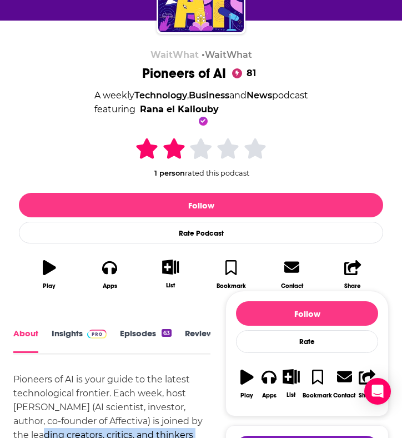
click at [138, 333] on link "Episodes 63" at bounding box center [146, 340] width 52 height 25
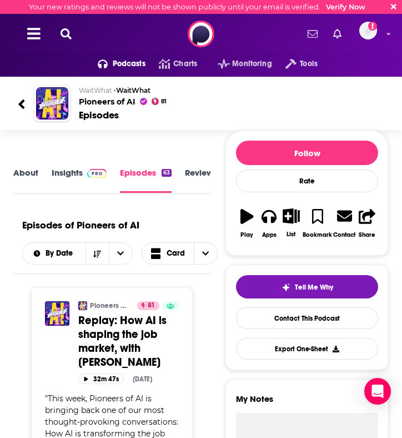
click at [67, 175] on link "Insights" at bounding box center [79, 180] width 55 height 26
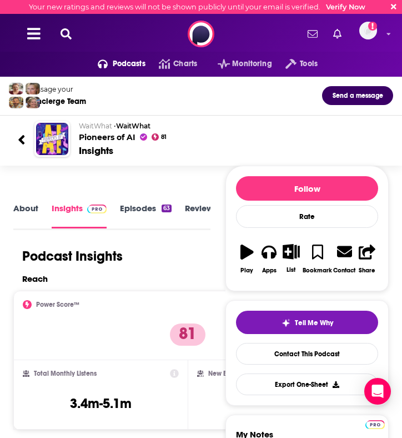
click at [127, 211] on link "Episodes 63" at bounding box center [146, 216] width 52 height 26
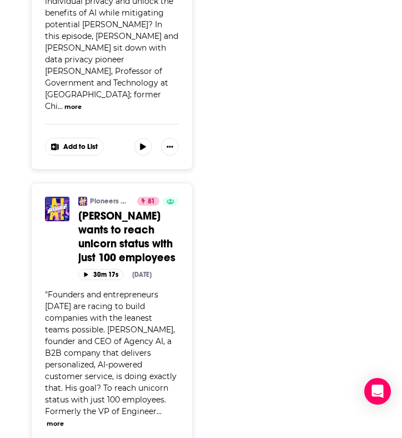
scroll to position [3884, 0]
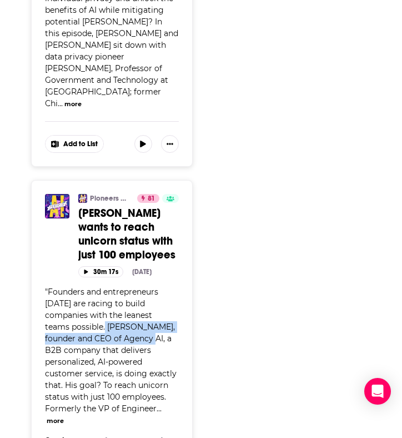
drag, startPoint x: 108, startPoint y: 235, endPoint x: 163, endPoint y: 250, distance: 57.5
click at [163, 287] on span "Founders and entrepreneurs [DATE] are racing to build companies with the leanes…" at bounding box center [111, 350] width 132 height 127
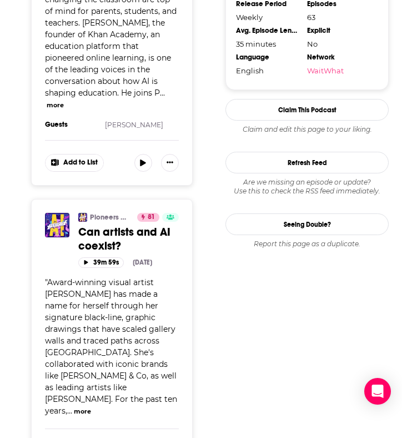
scroll to position [1170, 0]
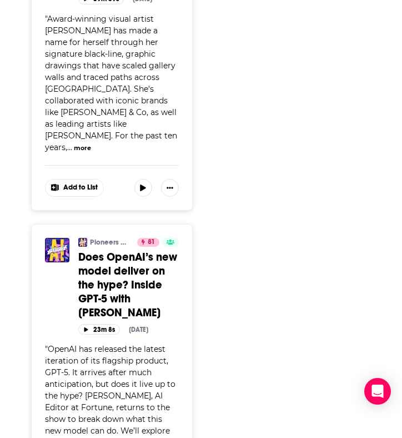
scroll to position [1399, 0]
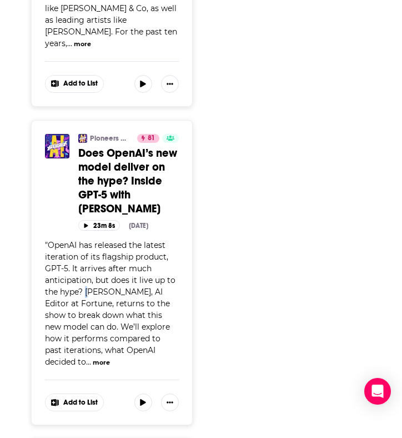
click at [89, 268] on span "OpenAI has released the latest iteration of its flagship product, GPT-5. It arr…" at bounding box center [110, 303] width 131 height 127
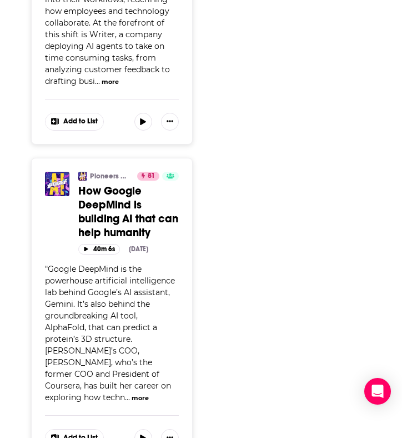
scroll to position [2322, 0]
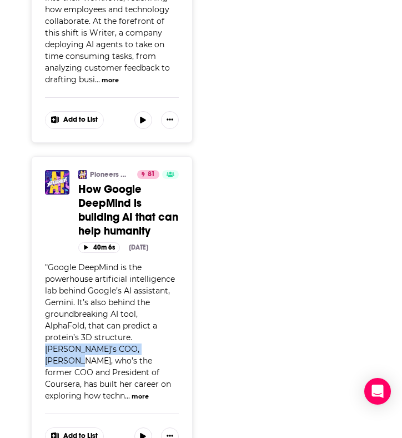
drag, startPoint x: 163, startPoint y: 308, endPoint x: 38, endPoint y: 305, distance: 125.0
click at [38, 305] on div "Pioneers of AI 81 Active 2 Categories Technology + 3 How Google DeepMind is bui…" at bounding box center [112, 307] width 162 height 303
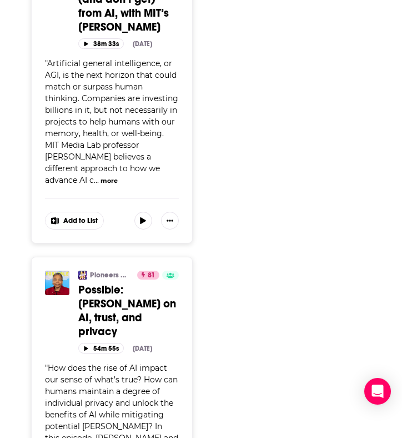
scroll to position [3534, 0]
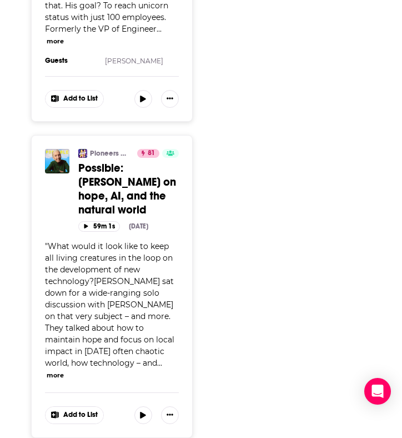
scroll to position [4696, 0]
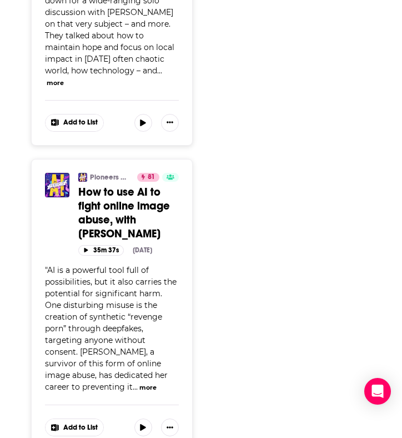
click at [139, 383] on button "more" at bounding box center [147, 387] width 17 height 9
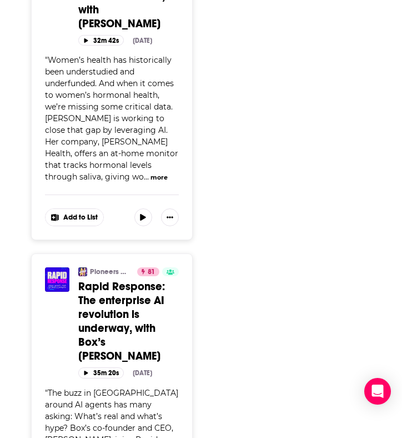
scroll to position [7605, 0]
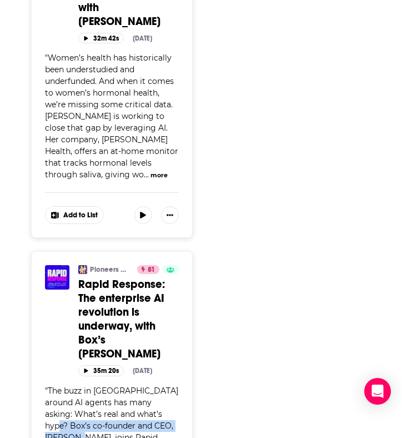
drag, startPoint x: 47, startPoint y: 219, endPoint x: 65, endPoint y: 229, distance: 20.9
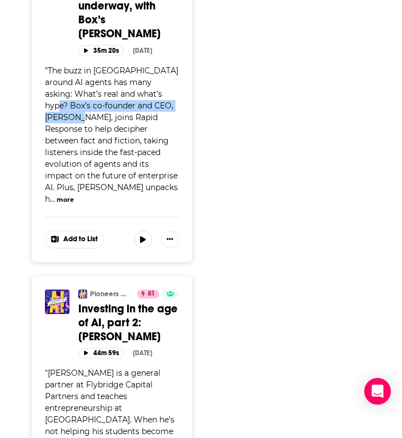
scroll to position [7961, 0]
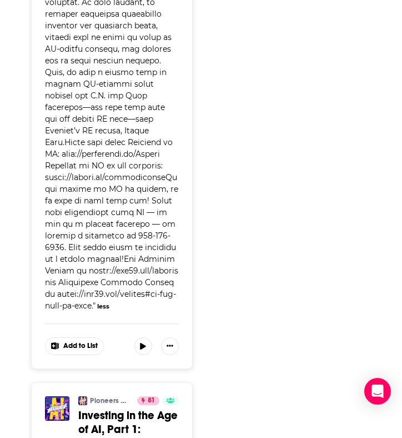
scroll to position [8459, 0]
